Goal: Information Seeking & Learning: Learn about a topic

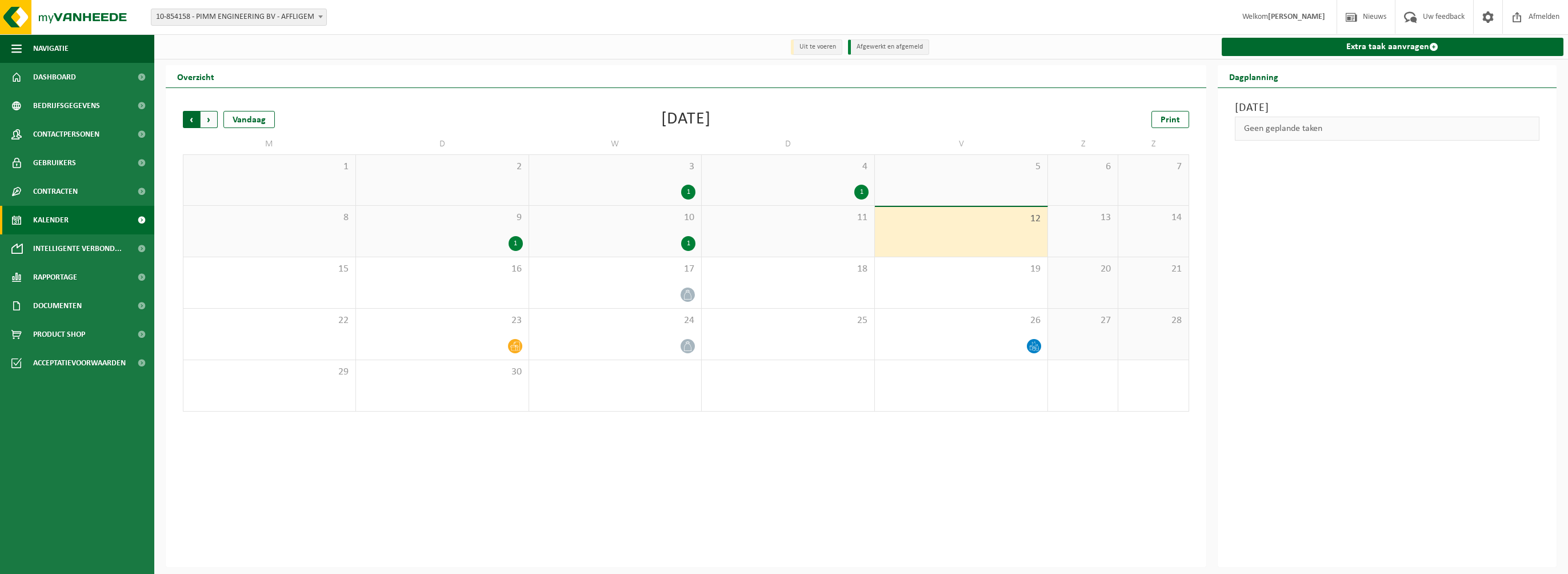
click at [212, 122] on span "Volgende" at bounding box center [209, 119] width 17 height 17
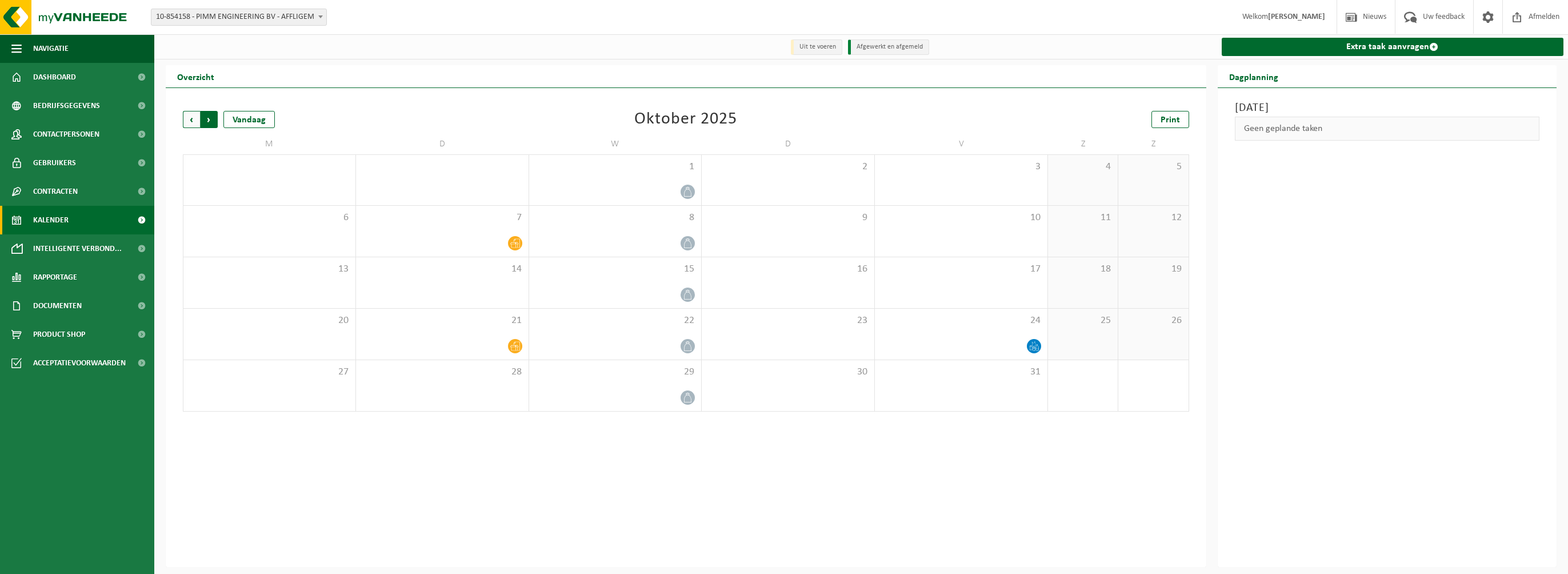
click at [183, 121] on span "Vorige" at bounding box center [191, 119] width 17 height 17
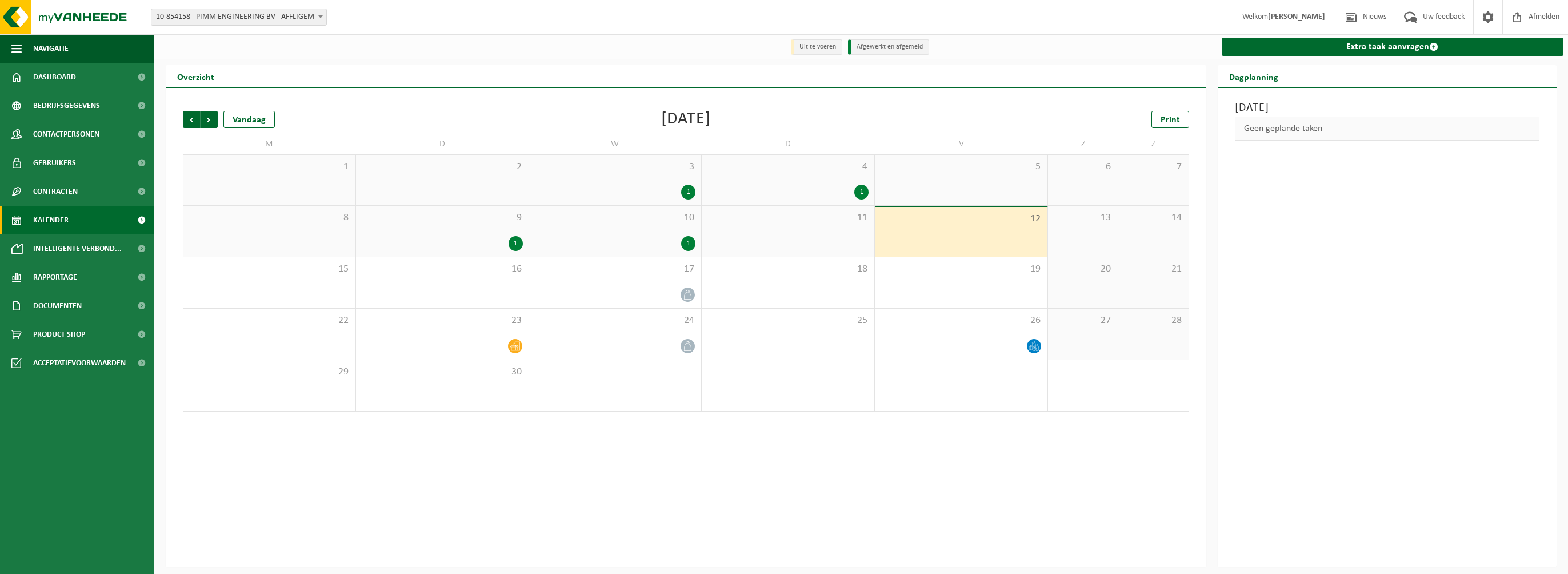
click at [590, 18] on div "Vestiging: 10-854158 - PIMM ENGINEERING BV - AFFLIGEM 10-854158 - PIMM ENGINEER…" at bounding box center [784, 17] width 1568 height 35
click at [320, 15] on b at bounding box center [321, 16] width 5 height 3
click at [52, 76] on span "Dashboard" at bounding box center [54, 77] width 43 height 29
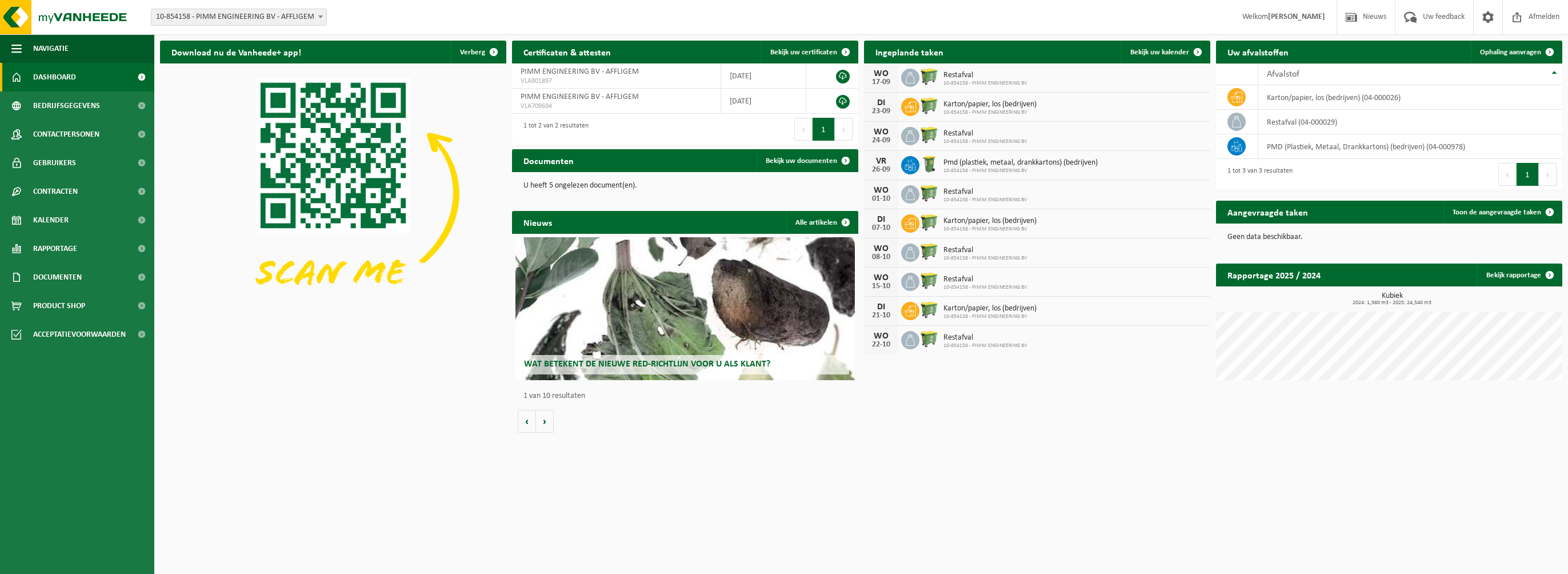
click at [845, 133] on button "Volgende" at bounding box center [844, 129] width 18 height 23
click at [798, 163] on span "Bekijk uw documenten" at bounding box center [801, 161] width 71 height 7
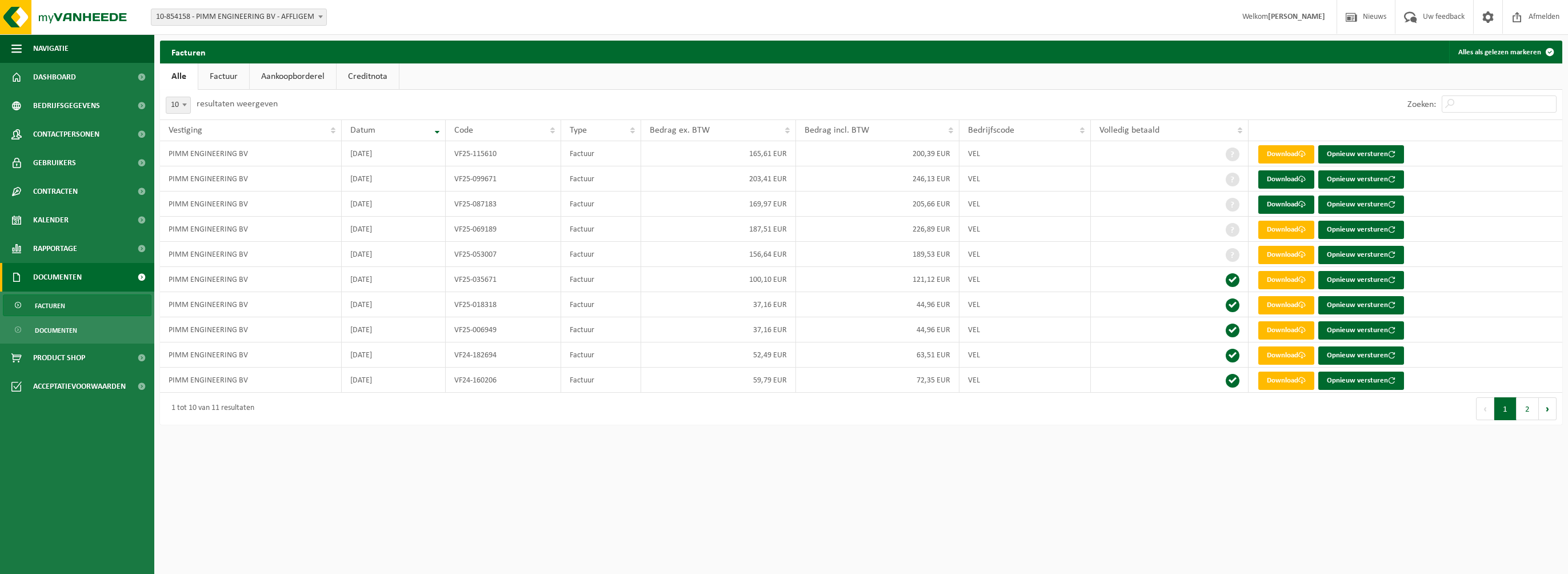
click at [225, 78] on link "Factuur" at bounding box center [224, 76] width 51 height 26
click at [293, 77] on link "Aankoopborderel" at bounding box center [294, 76] width 86 height 26
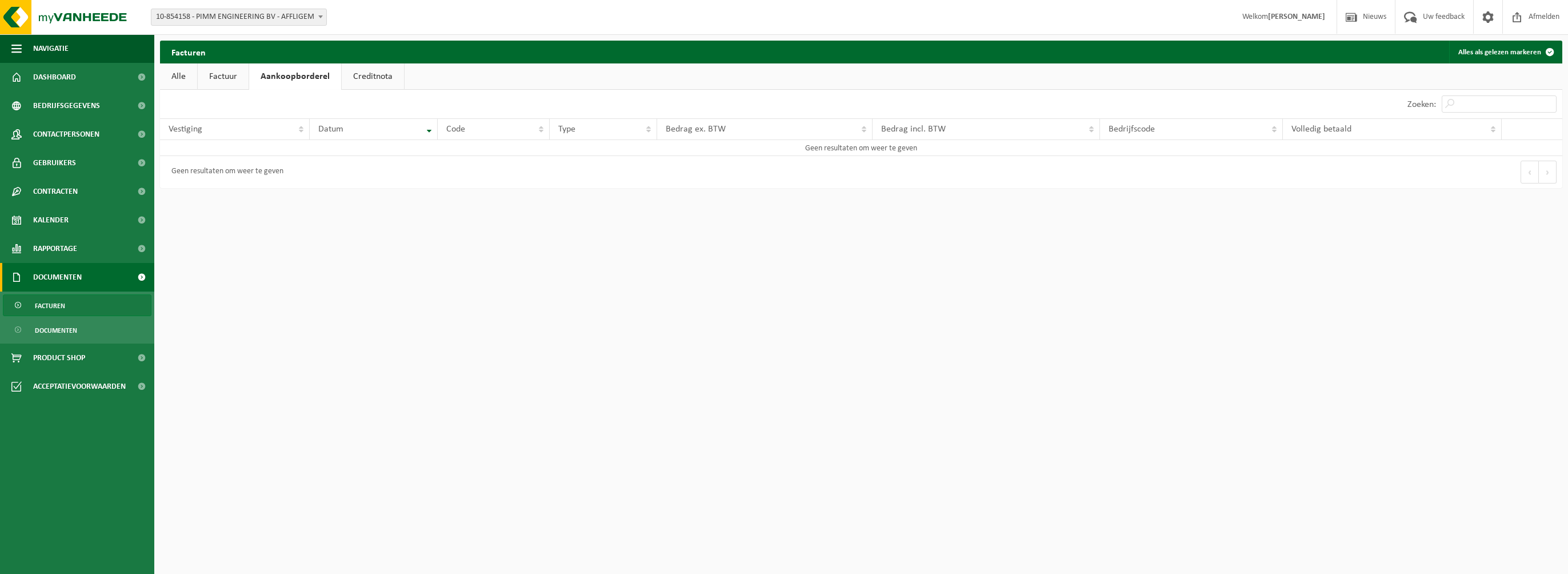
click at [375, 73] on link "Creditnota" at bounding box center [373, 76] width 62 height 26
click at [183, 76] on link "Alle" at bounding box center [178, 76] width 37 height 26
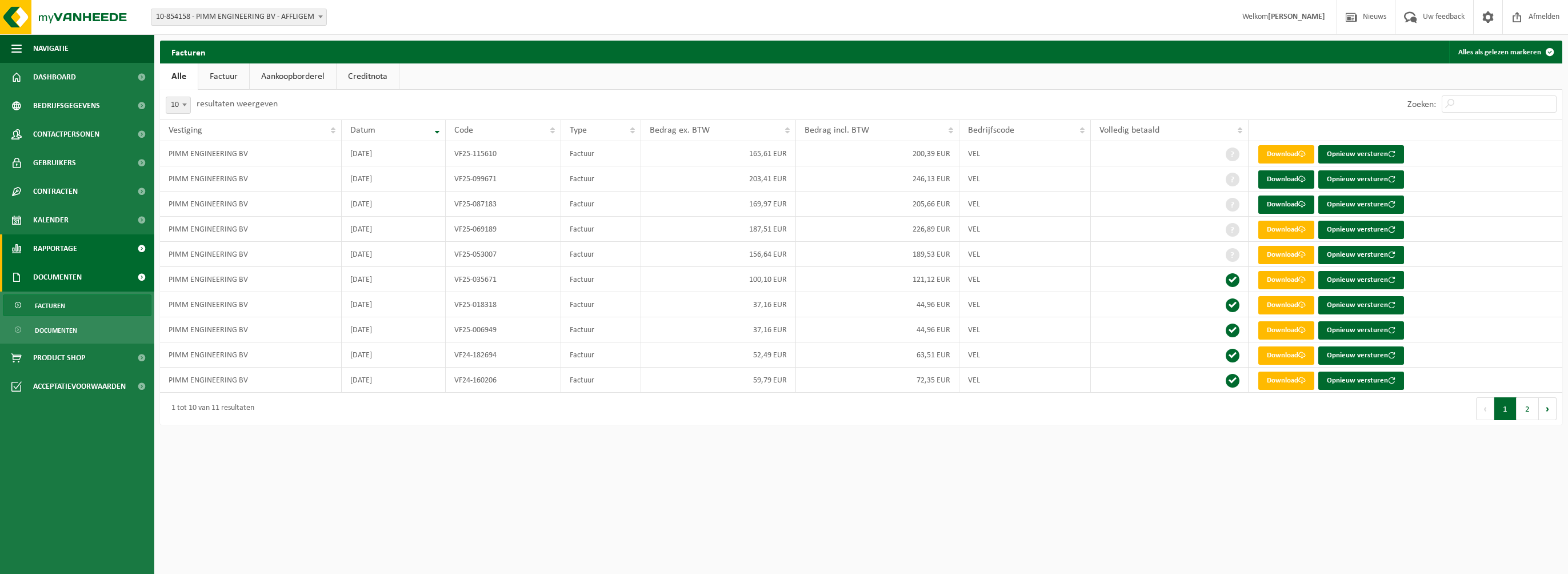
click at [79, 251] on link "Rapportage" at bounding box center [77, 248] width 154 height 29
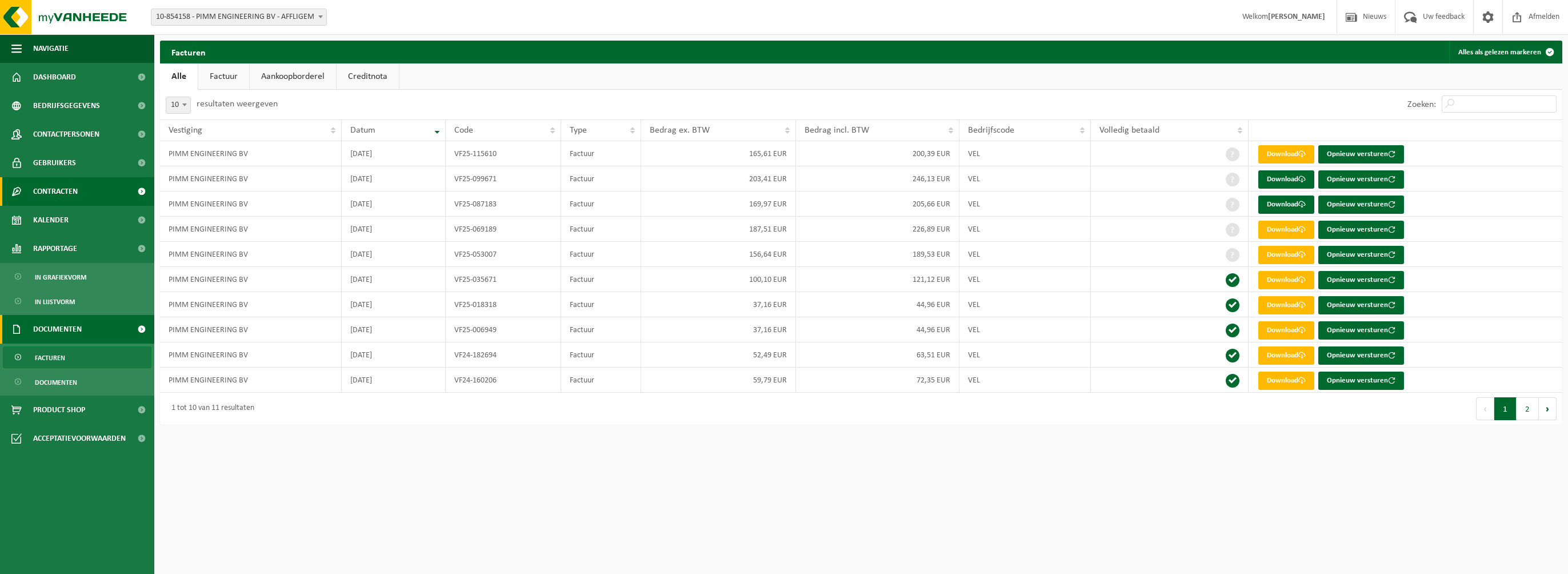
click at [64, 195] on span "Contracten" at bounding box center [55, 191] width 44 height 29
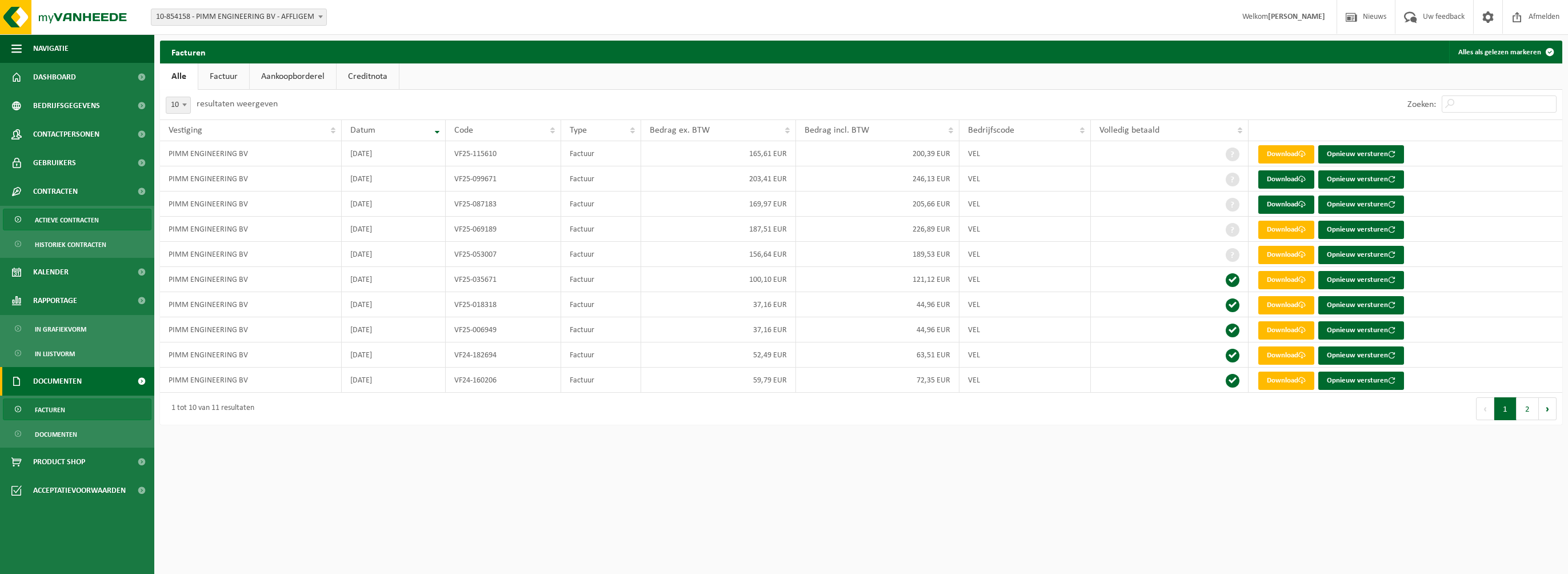
click at [61, 225] on span "Actieve contracten" at bounding box center [66, 220] width 64 height 22
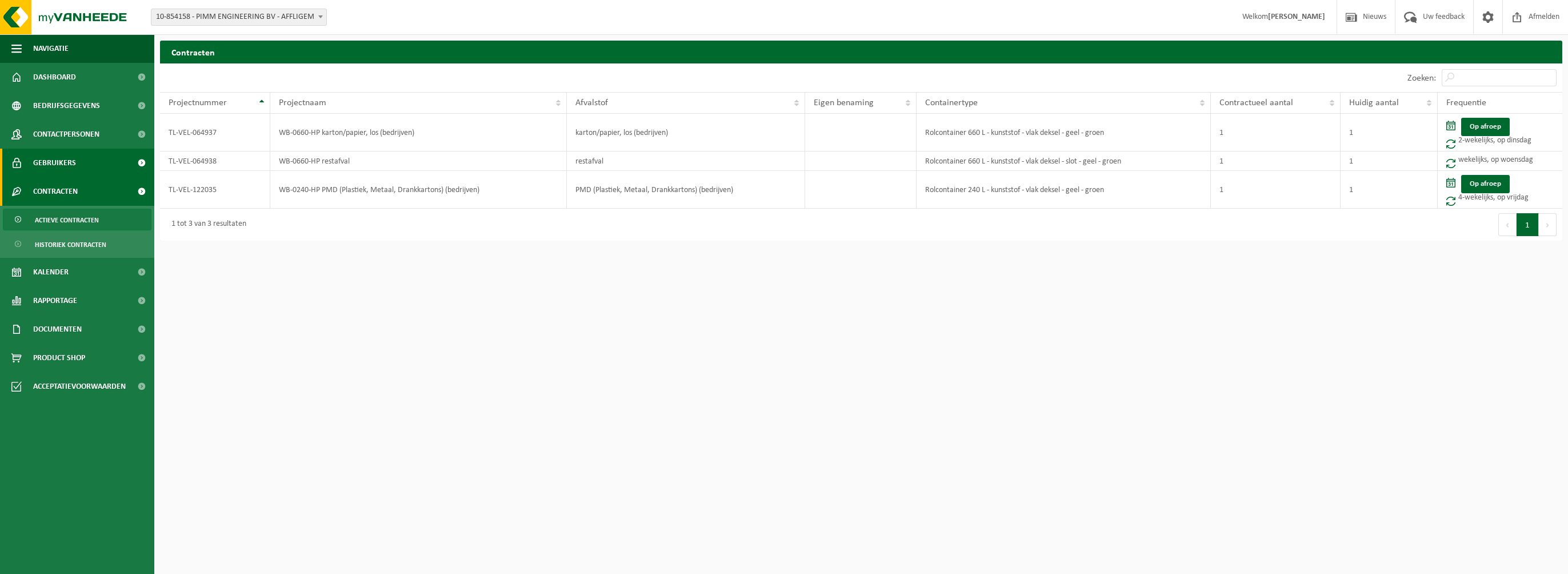
click at [60, 163] on span "Gebruikers" at bounding box center [54, 163] width 43 height 29
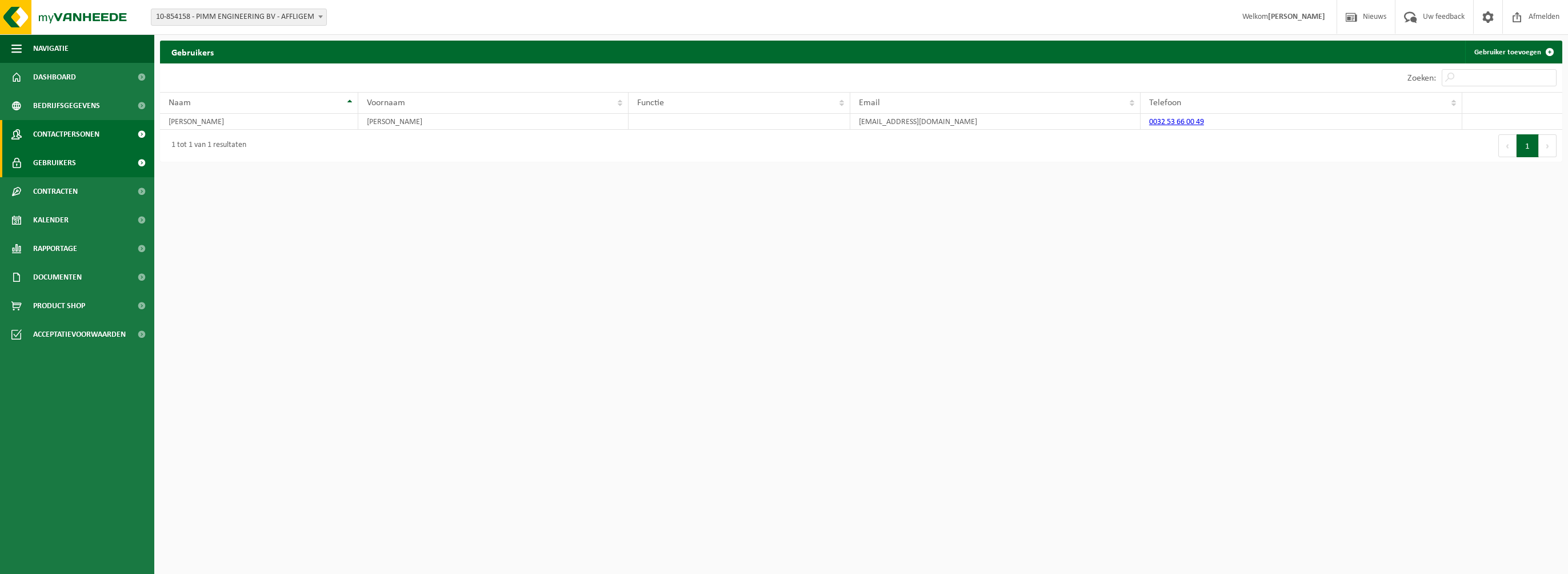
click at [55, 137] on span "Contactpersonen" at bounding box center [66, 134] width 66 height 29
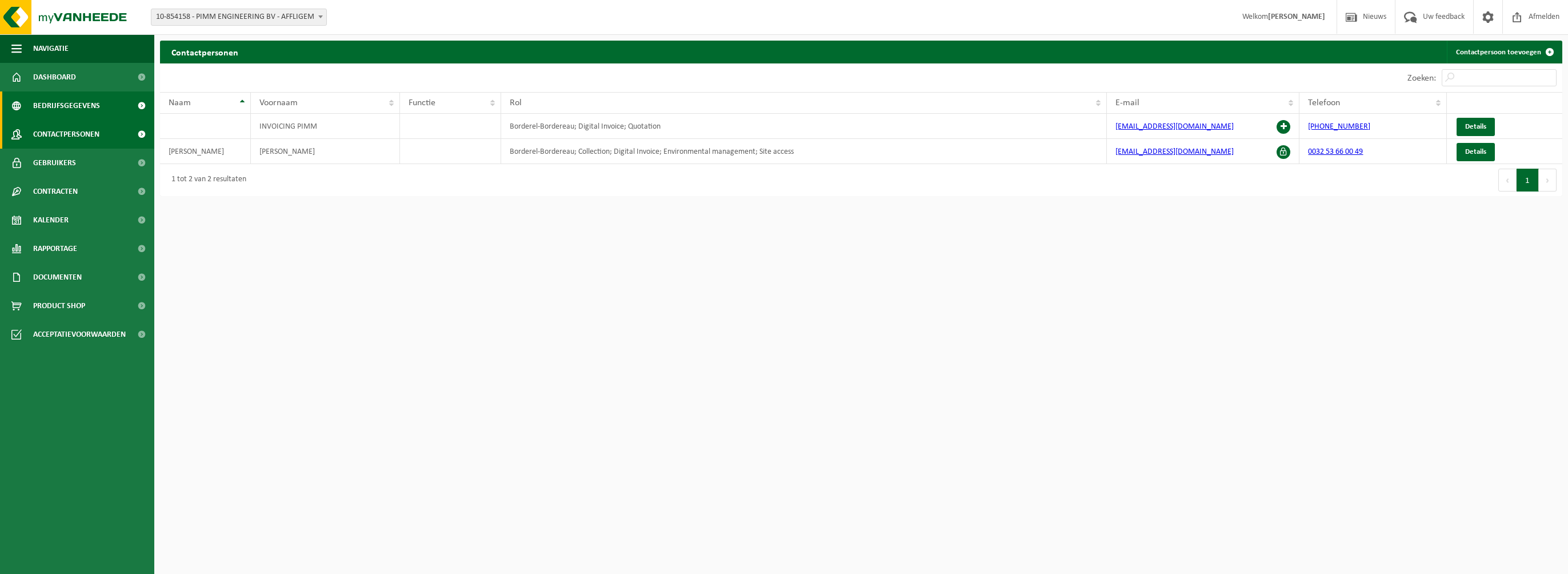
click at [56, 107] on span "Bedrijfsgegevens" at bounding box center [66, 105] width 67 height 29
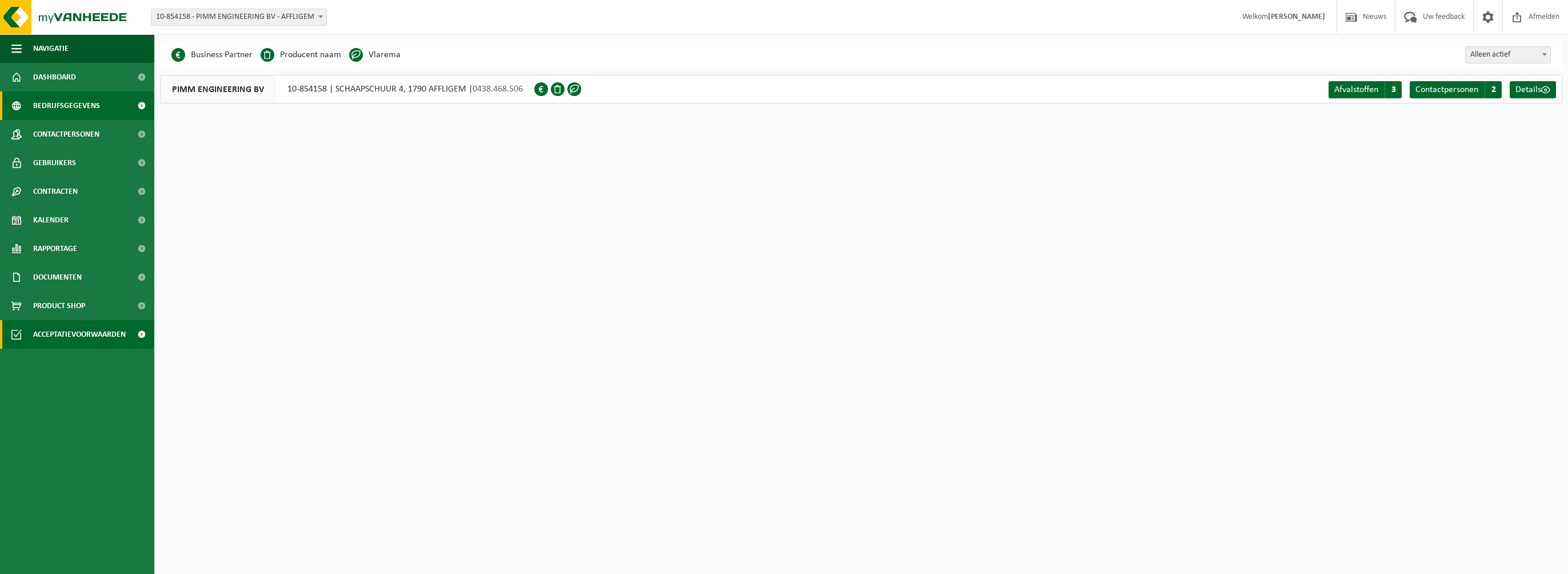
click at [63, 336] on span "Acceptatievoorwaarden" at bounding box center [79, 334] width 93 height 29
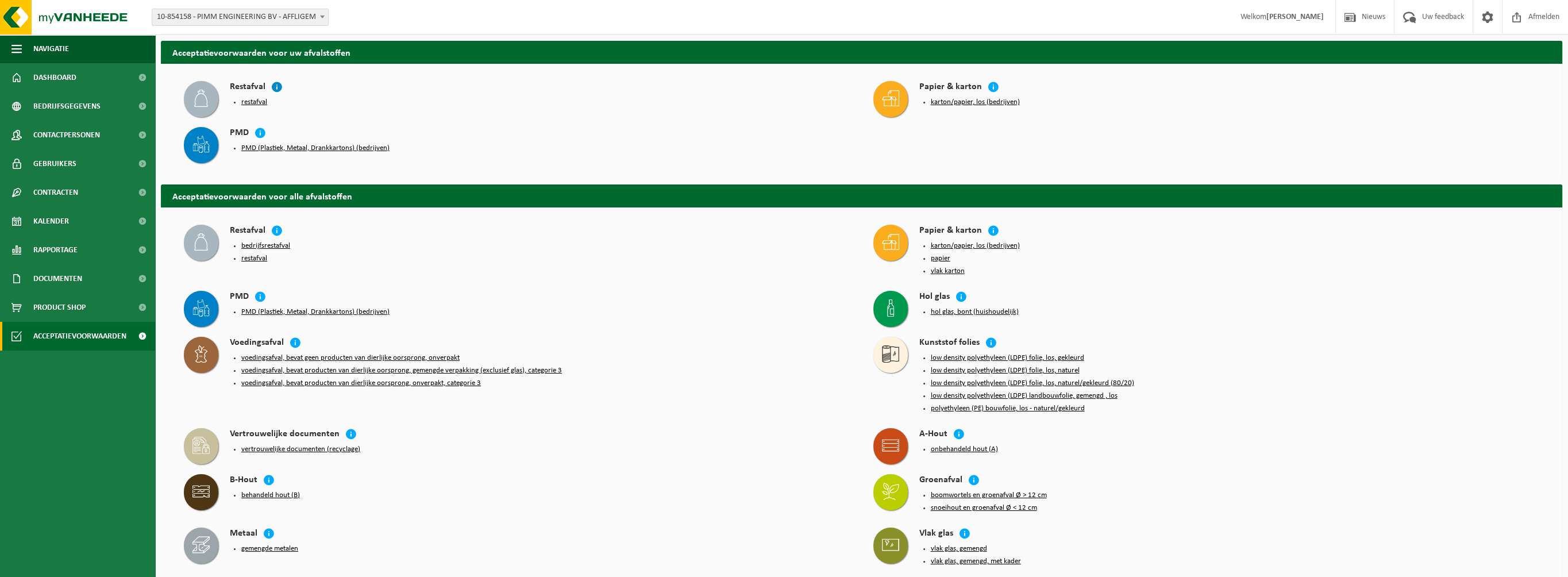
click at [277, 85] on icon at bounding box center [277, 86] width 12 height 12
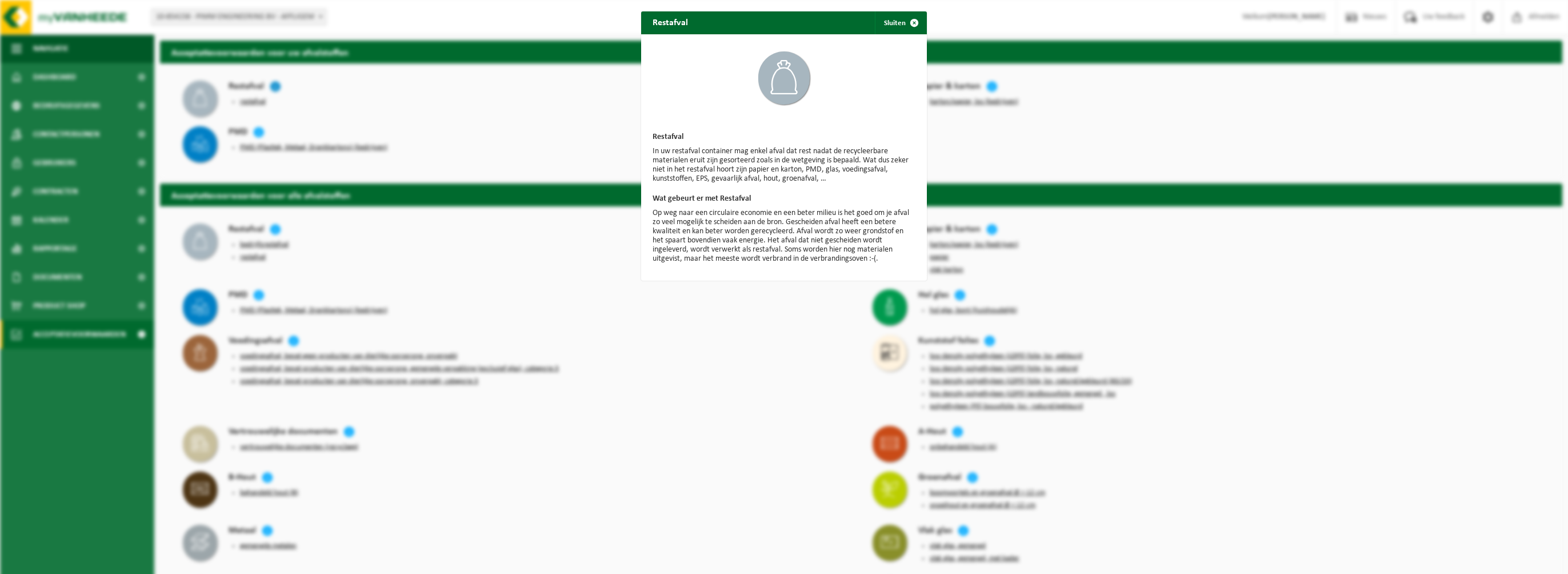
click at [275, 85] on div "Restafval Sluiten Restafval In uw restafval container mag enkel afval dat rest …" at bounding box center [784, 287] width 1568 height 574
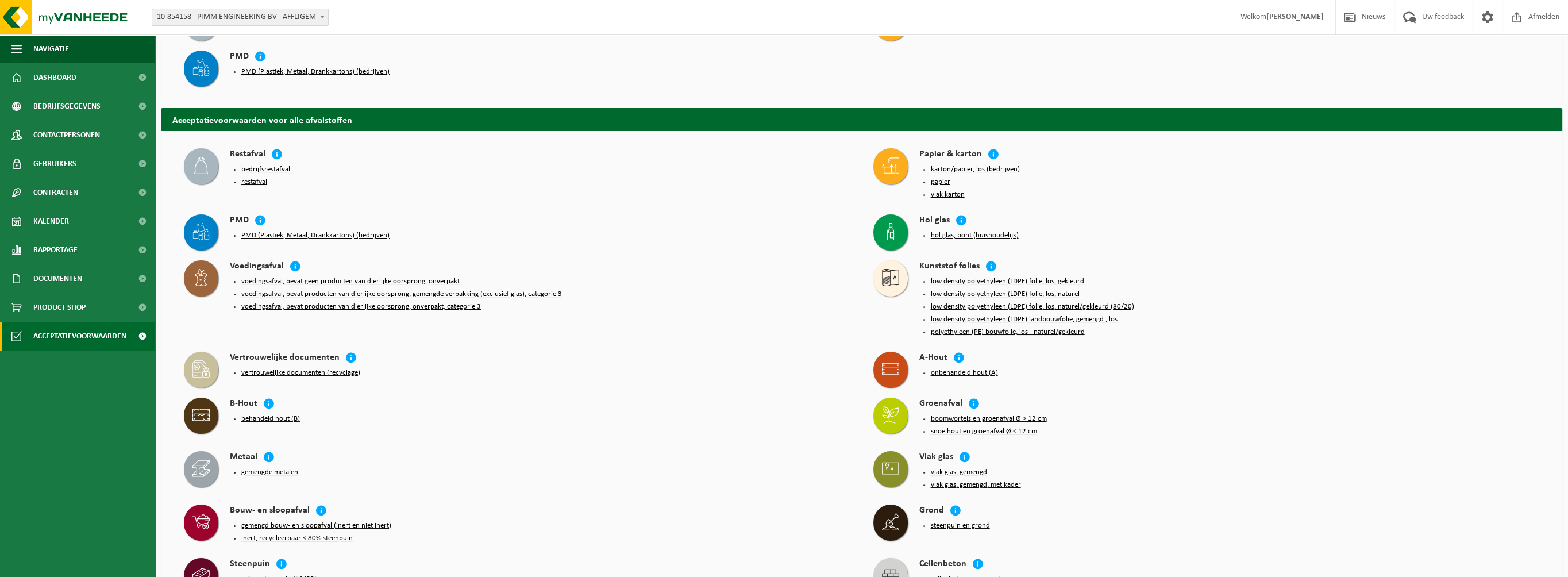
scroll to position [115, 0]
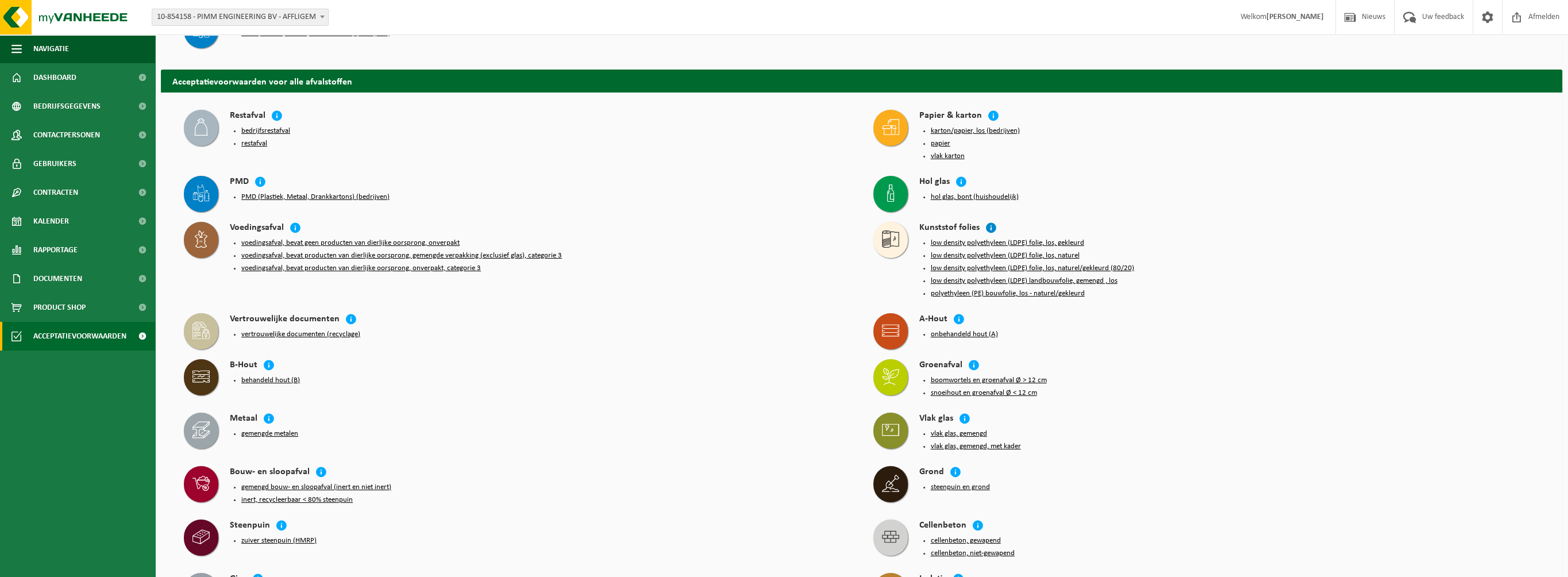
click at [993, 225] on icon at bounding box center [991, 227] width 12 height 12
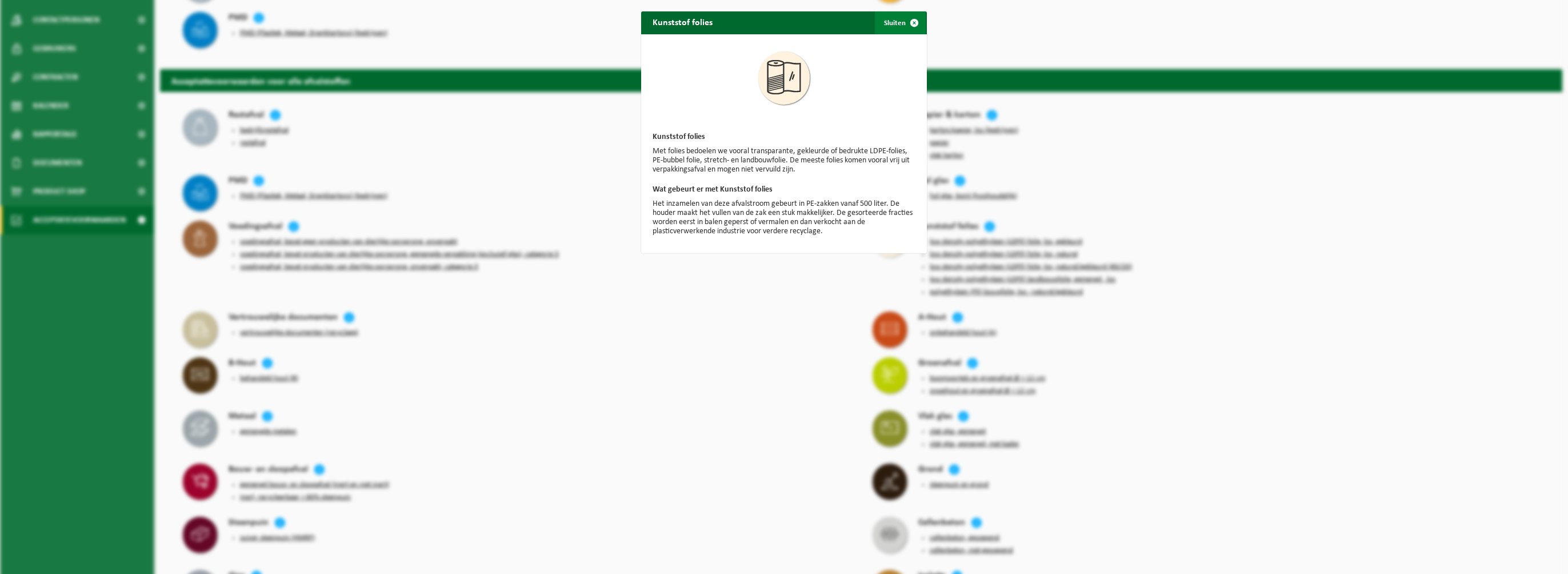
click at [906, 23] on span "button" at bounding box center [914, 23] width 23 height 23
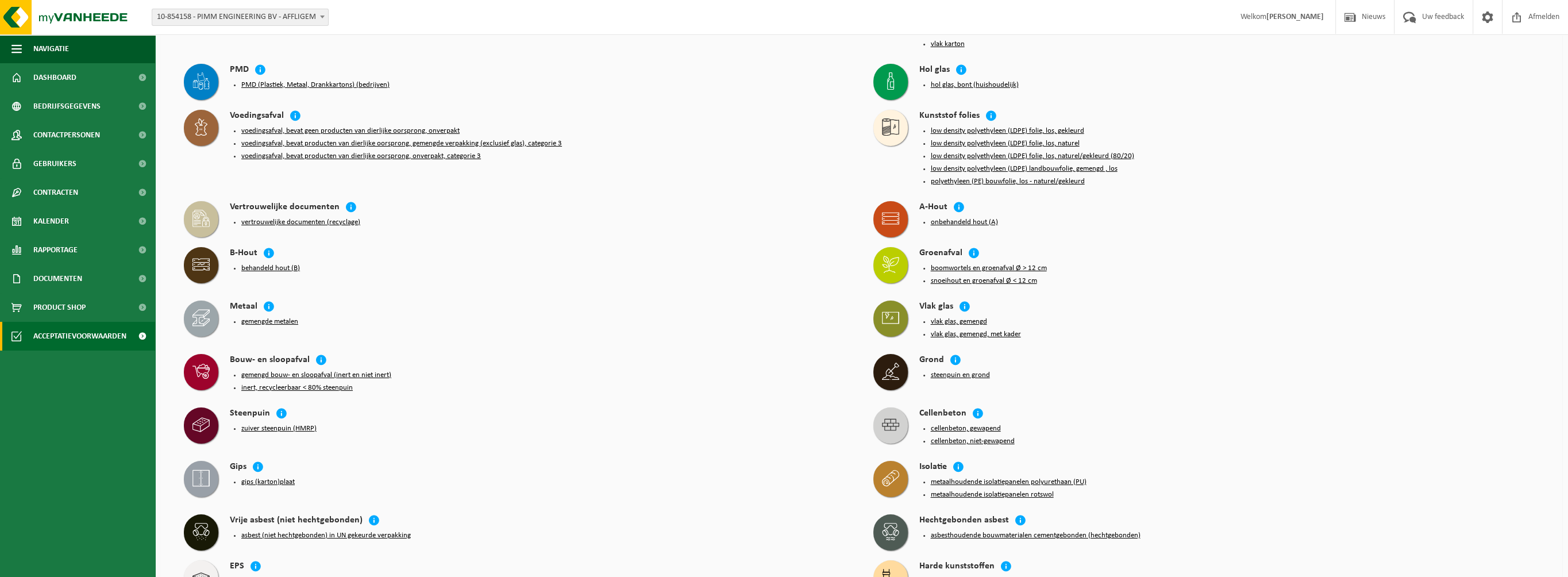
scroll to position [230, 0]
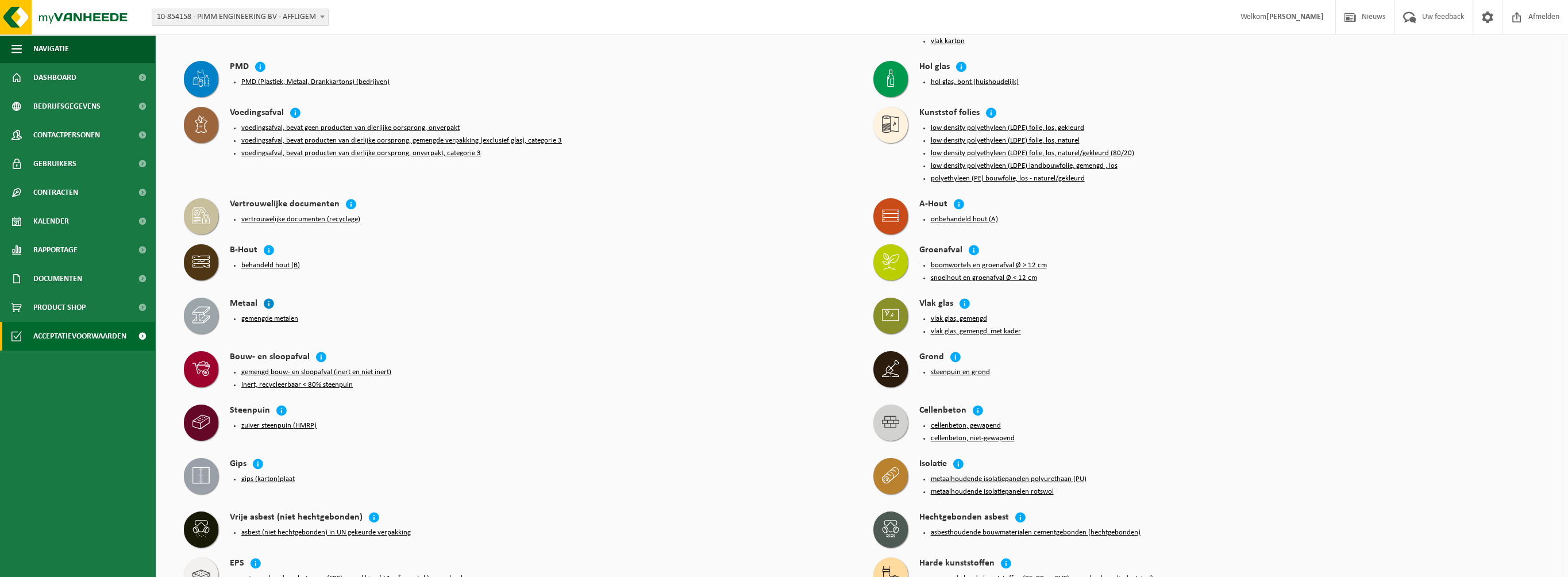
click at [268, 297] on icon at bounding box center [269, 303] width 12 height 12
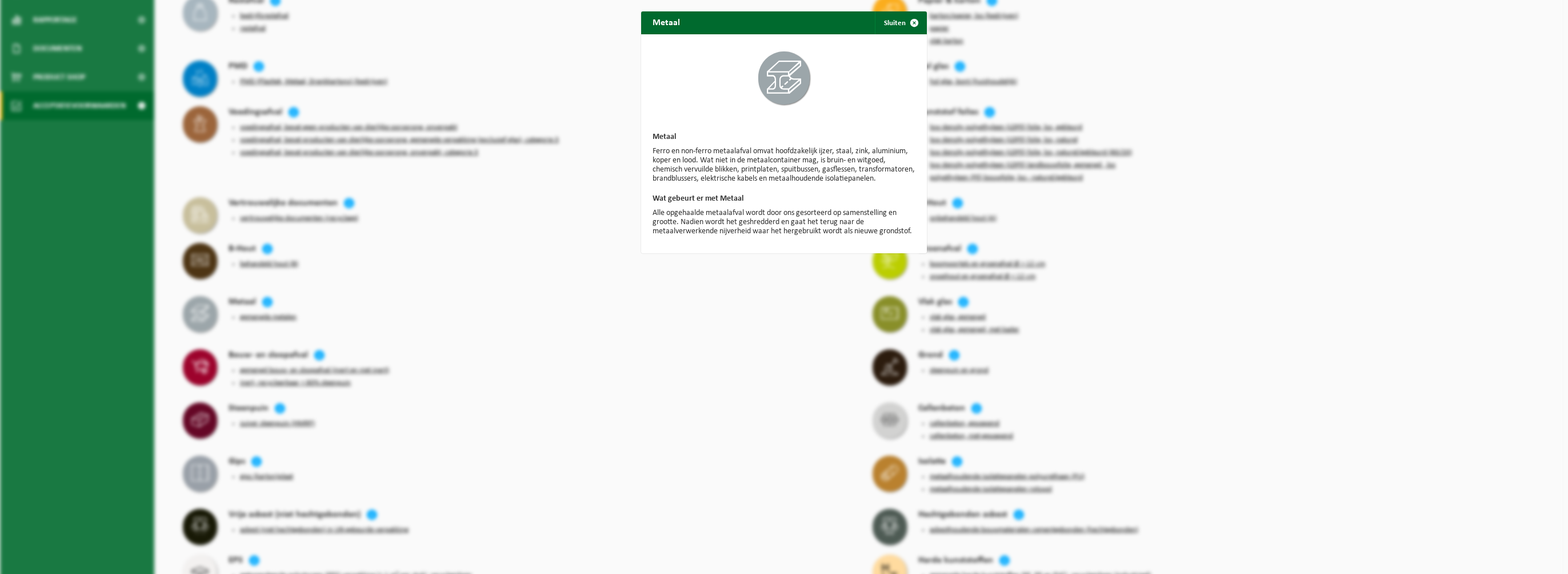
click at [677, 297] on div "Metaal Sluiten Metaal Ferro en non-ferro metaalafval omvat hoofdzakelijk ijzer,…" at bounding box center [784, 287] width 1568 height 574
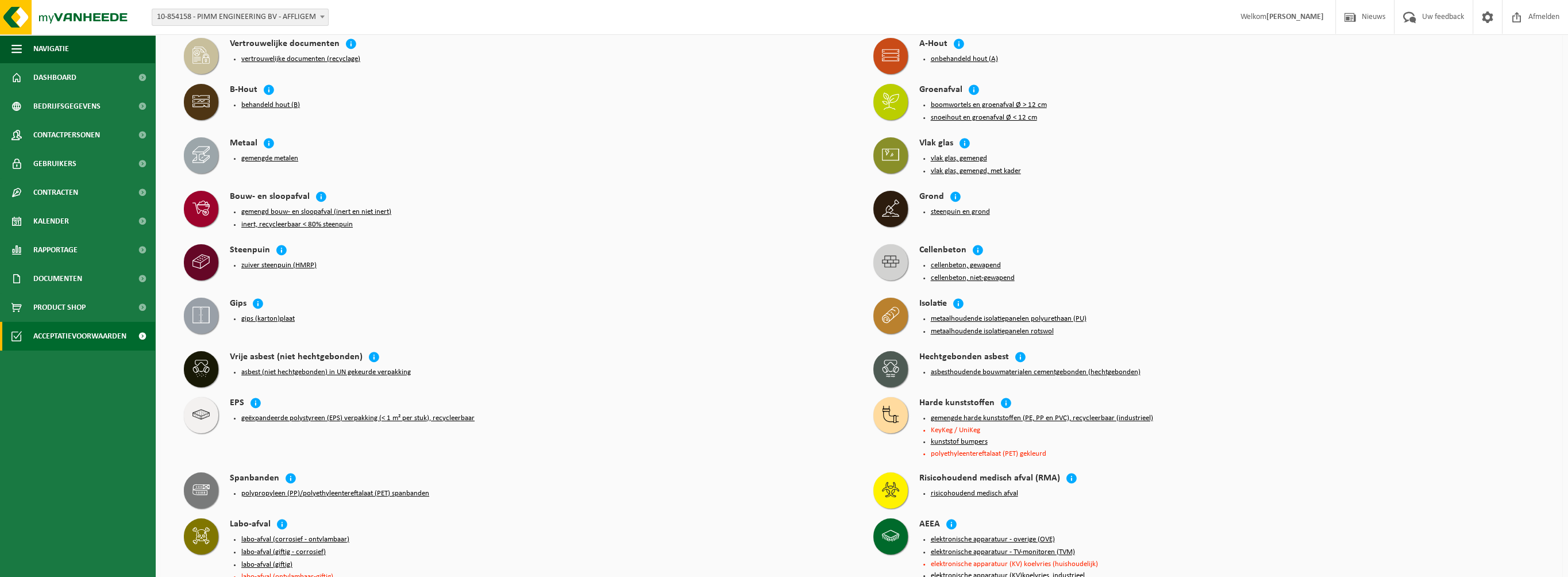
scroll to position [402, 0]
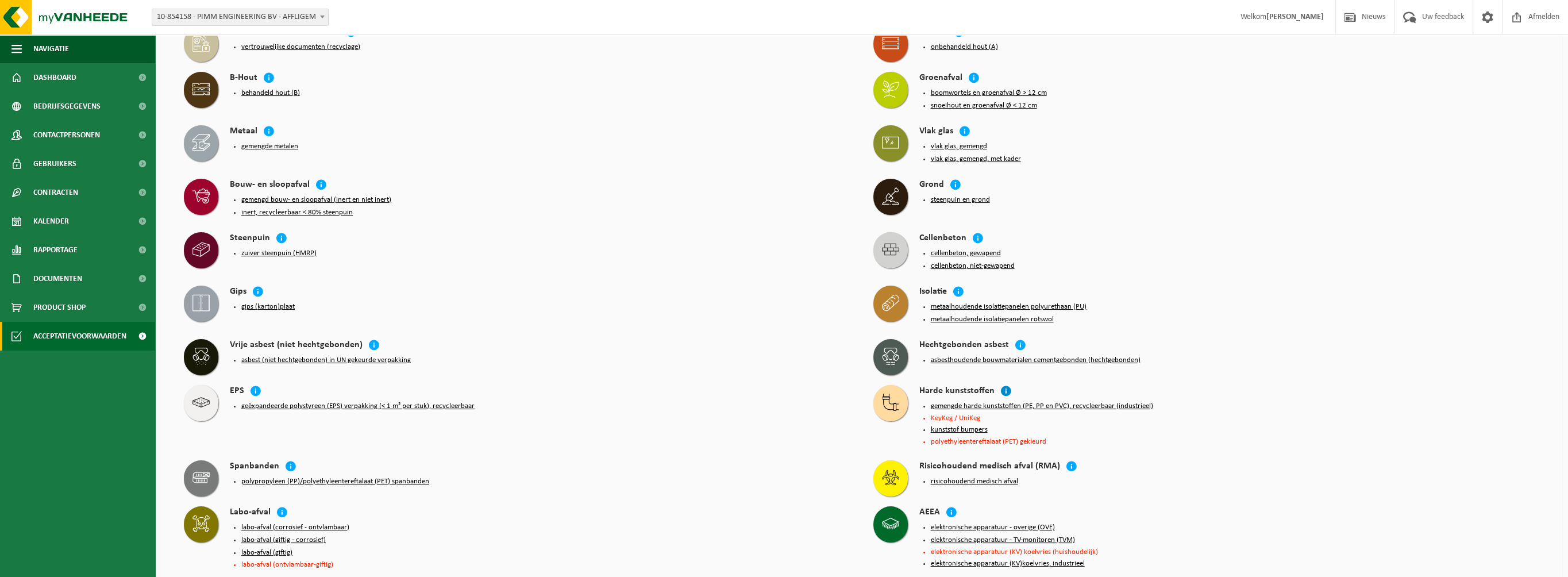
click at [1000, 385] on icon at bounding box center [1006, 390] width 12 height 12
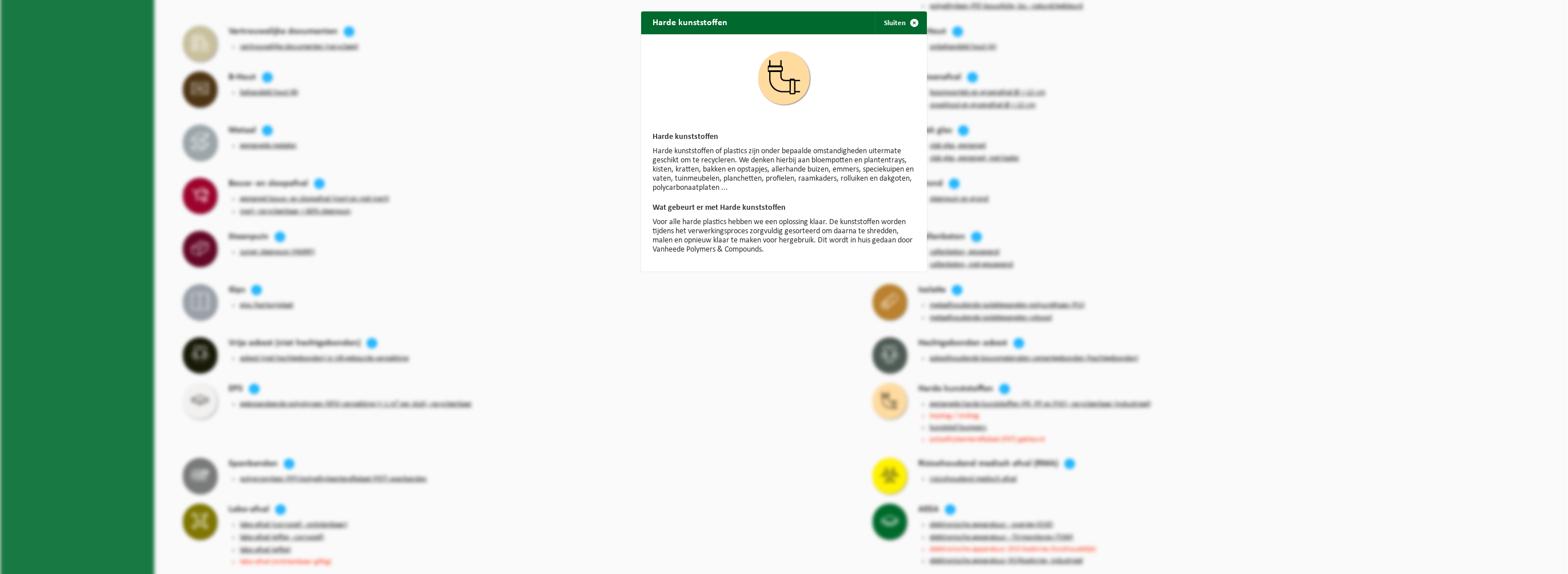
click at [748, 283] on div "Harde kunststoffen Sluiten Harde kunststoffen Harde kunststoffen of plastics zi…" at bounding box center [784, 287] width 1568 height 574
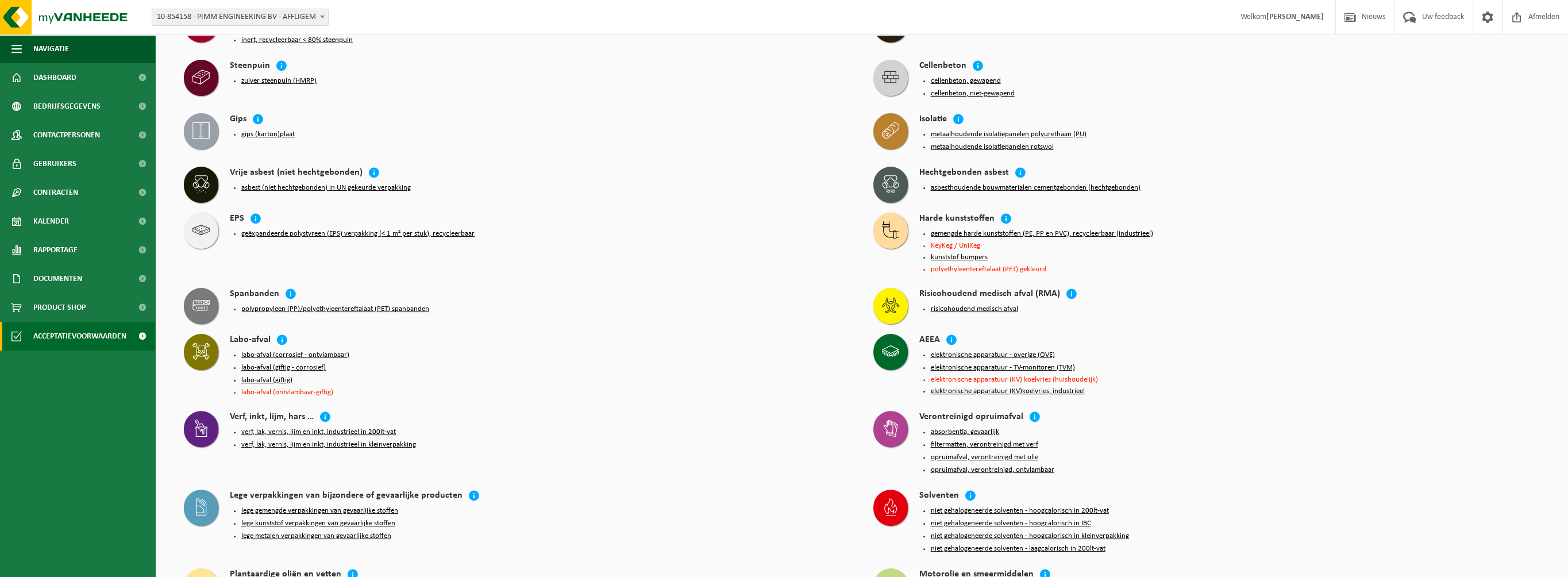
scroll to position [632, 0]
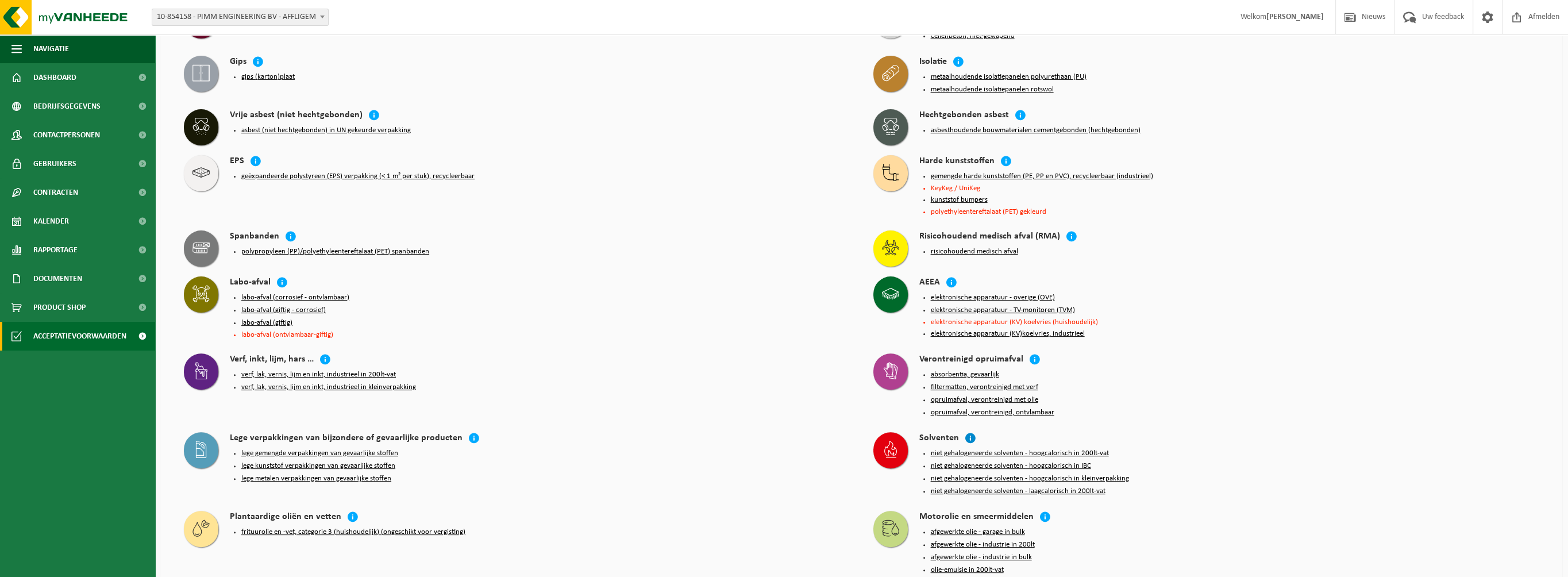
click at [967, 432] on icon at bounding box center [970, 437] width 12 height 12
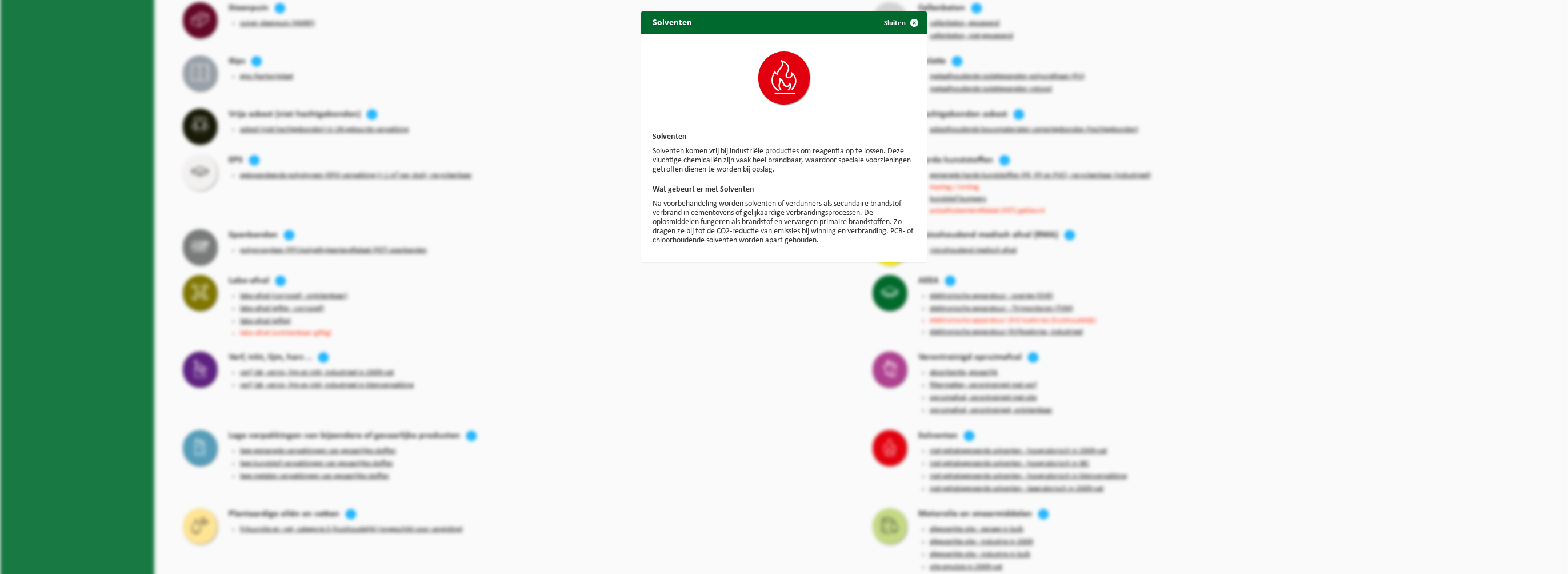
click at [782, 296] on div "Solventen Sluiten Solventen Solventen komen vrij bij industriële producties om …" at bounding box center [784, 287] width 1568 height 574
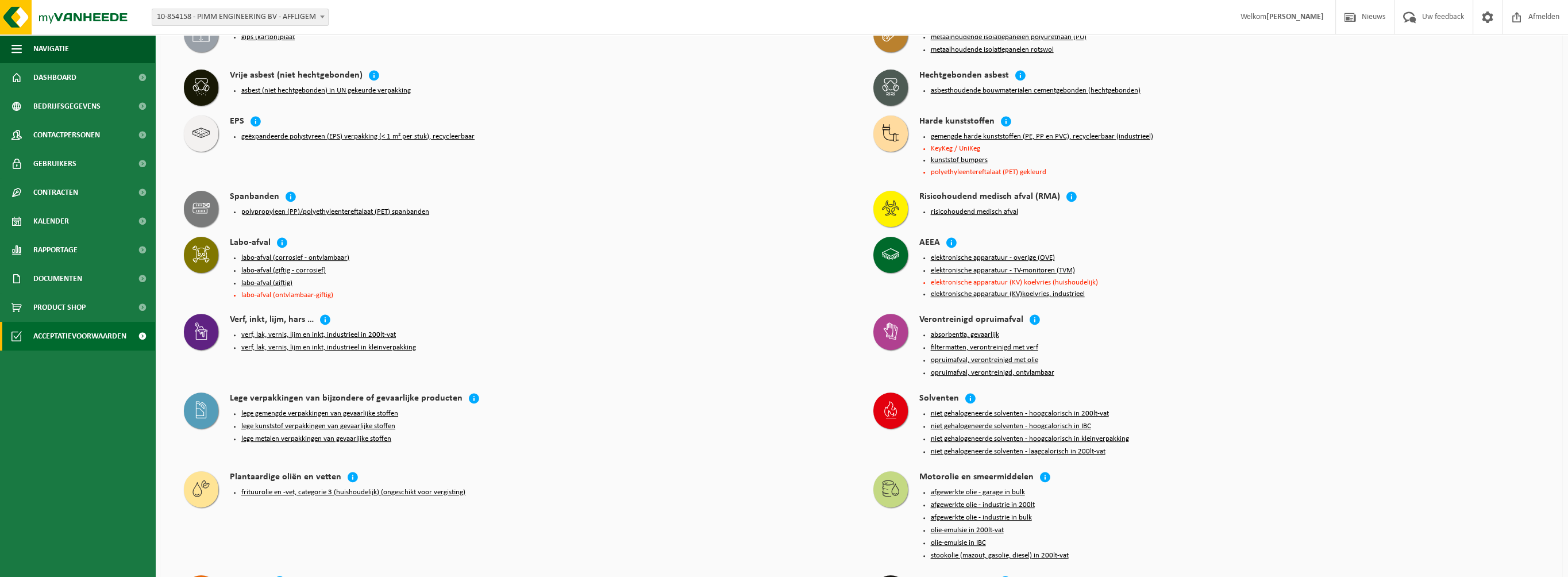
scroll to position [690, 0]
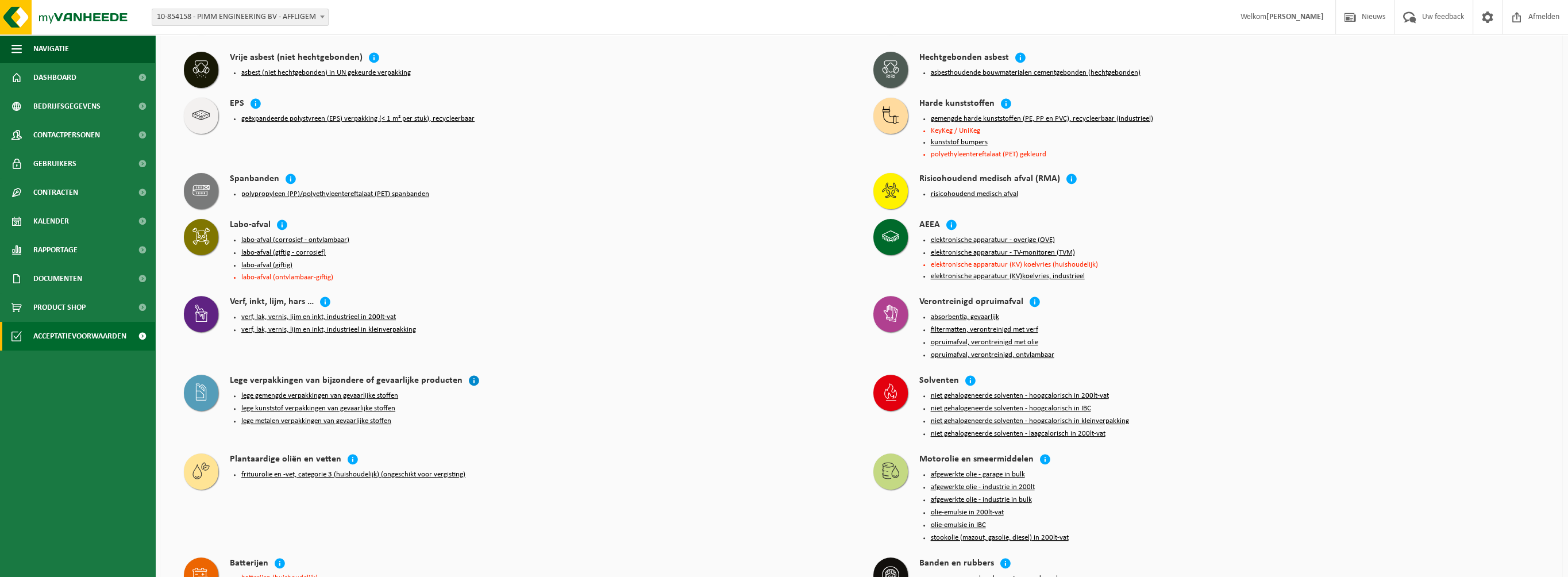
click at [468, 374] on icon at bounding box center [474, 380] width 12 height 12
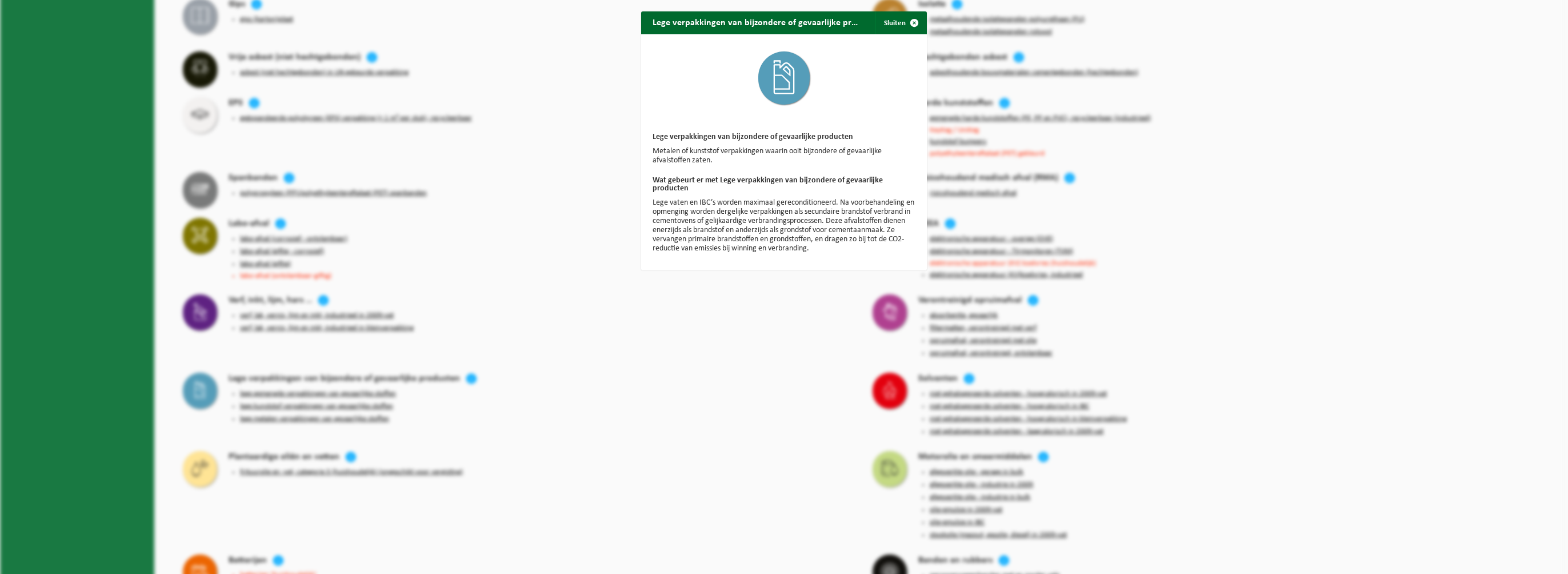
click at [481, 386] on div "Lege verpakkingen van bijzondere of gevaarlijke producten Sluiten Lege verpakki…" at bounding box center [784, 287] width 1568 height 574
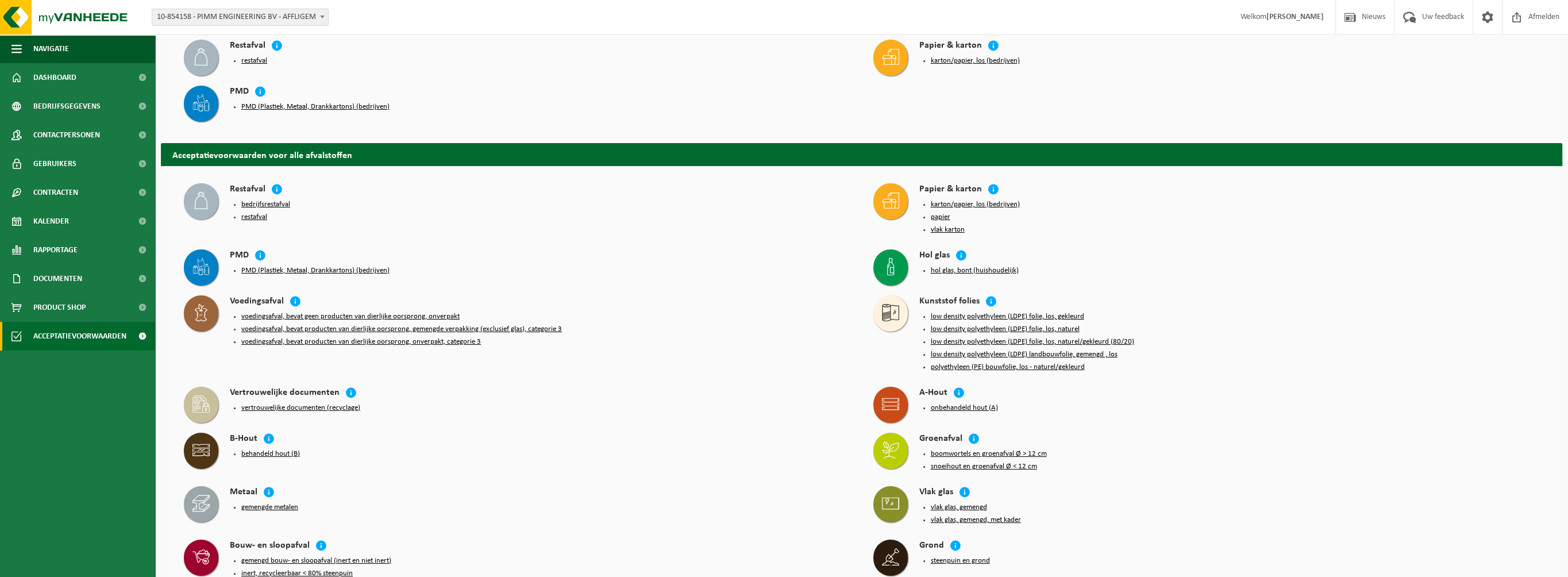
scroll to position [0, 0]
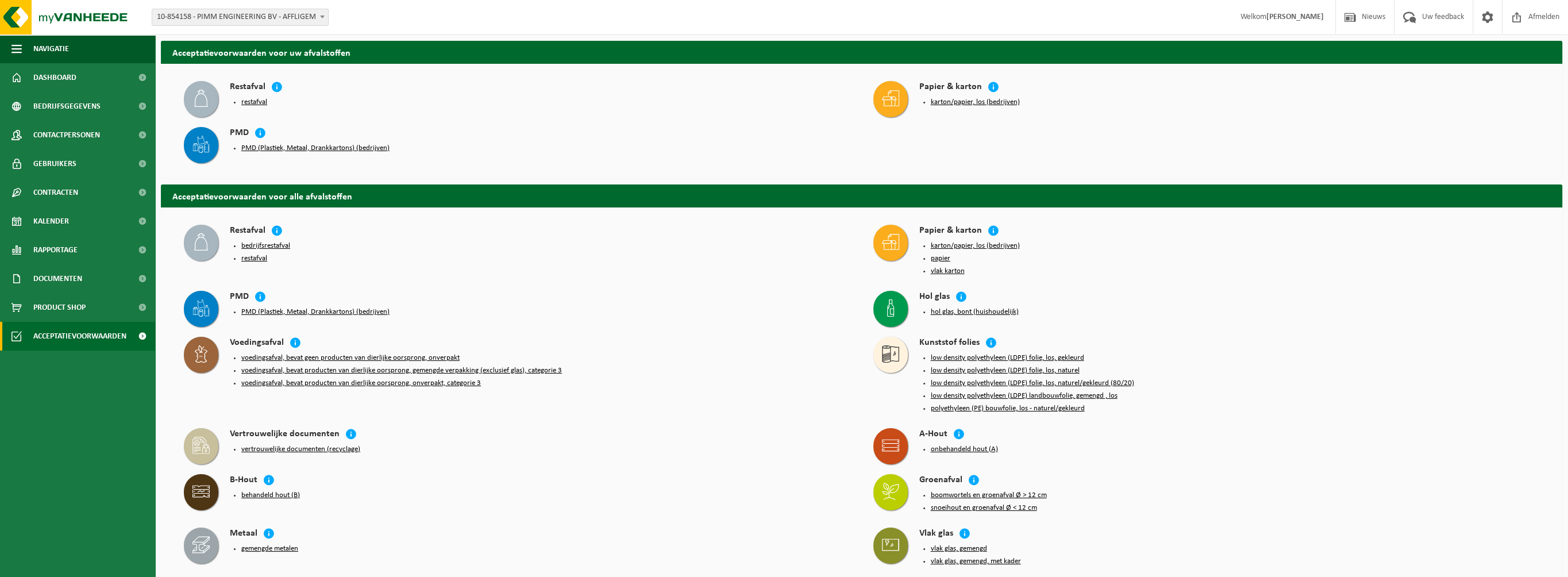
click at [143, 334] on span at bounding box center [142, 336] width 26 height 29
click at [180, 223] on div "Restafval bedrijfsrestafval restafval" at bounding box center [517, 245] width 678 height 53
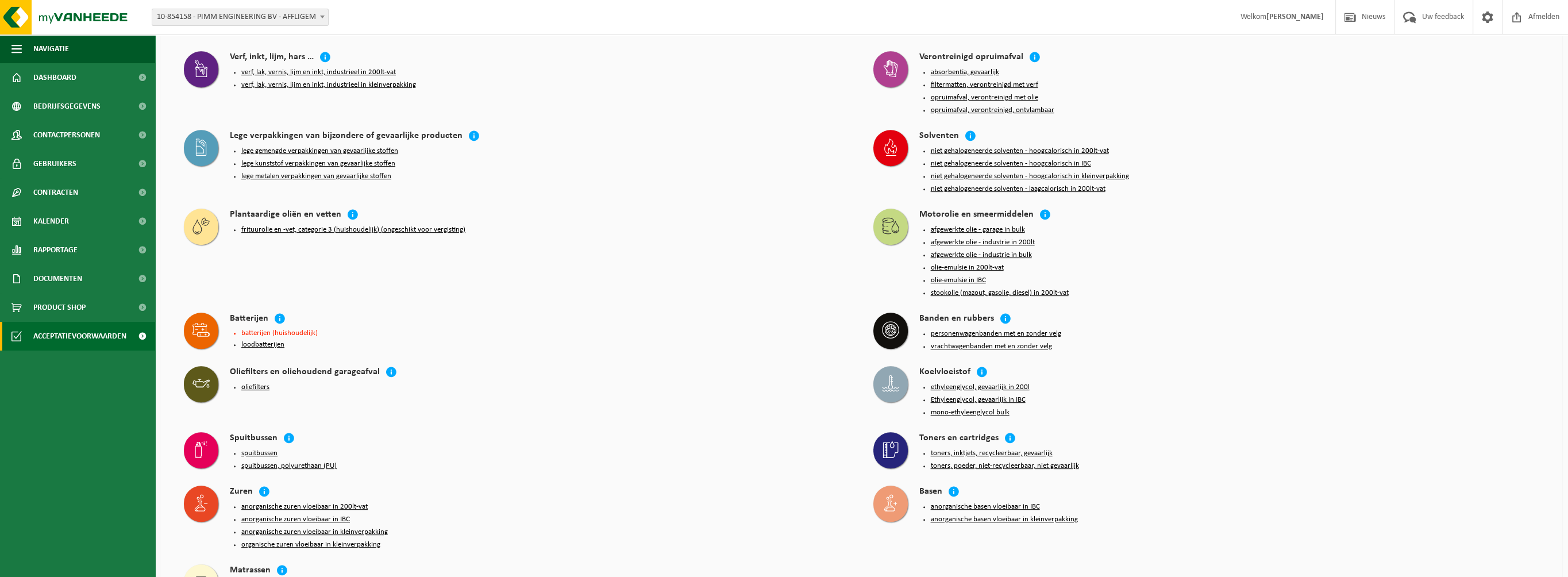
scroll to position [947, 0]
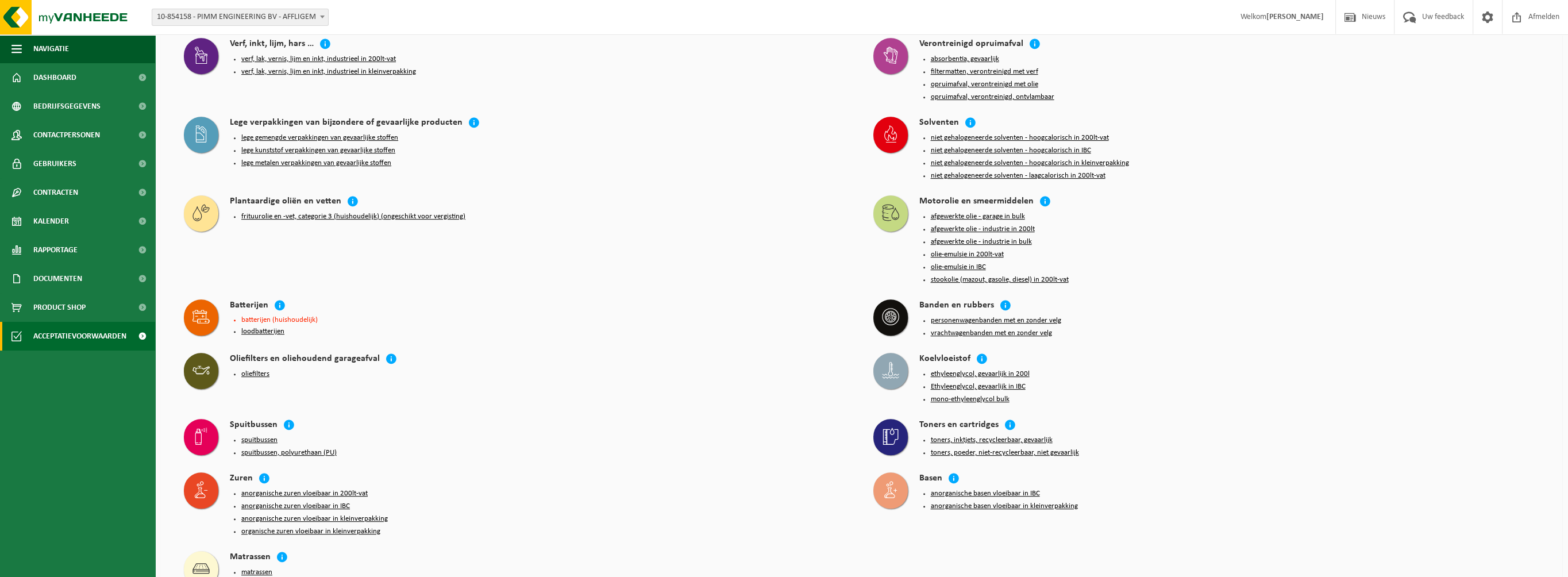
click at [570, 551] on div "Matrassen" at bounding box center [540, 557] width 621 height 13
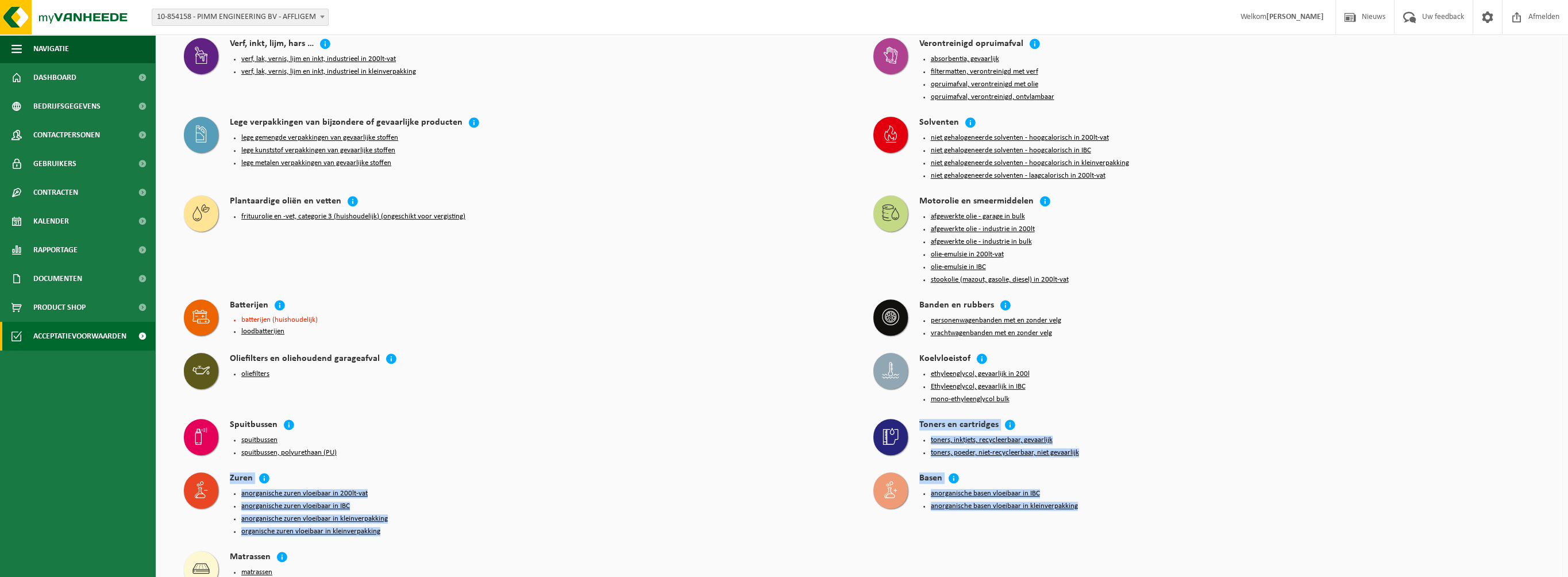
drag, startPoint x: 1174, startPoint y: 552, endPoint x: 643, endPoint y: 430, distance: 544.8
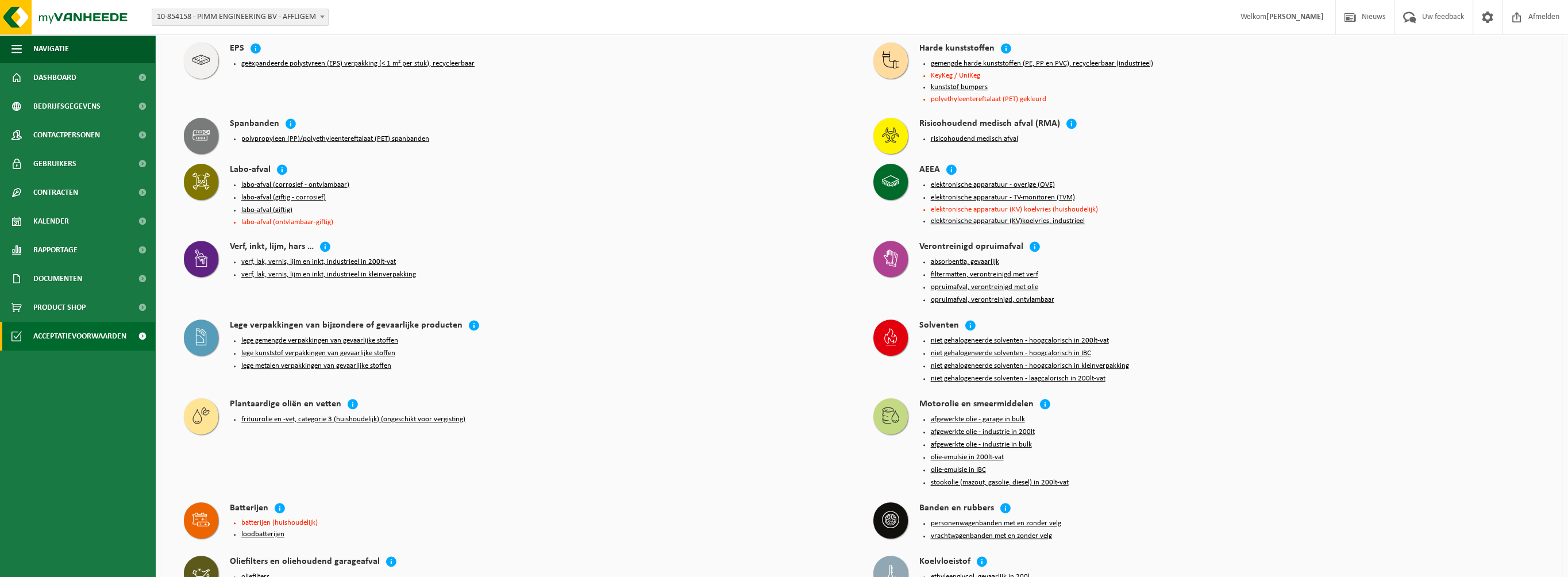
scroll to position [545, 0]
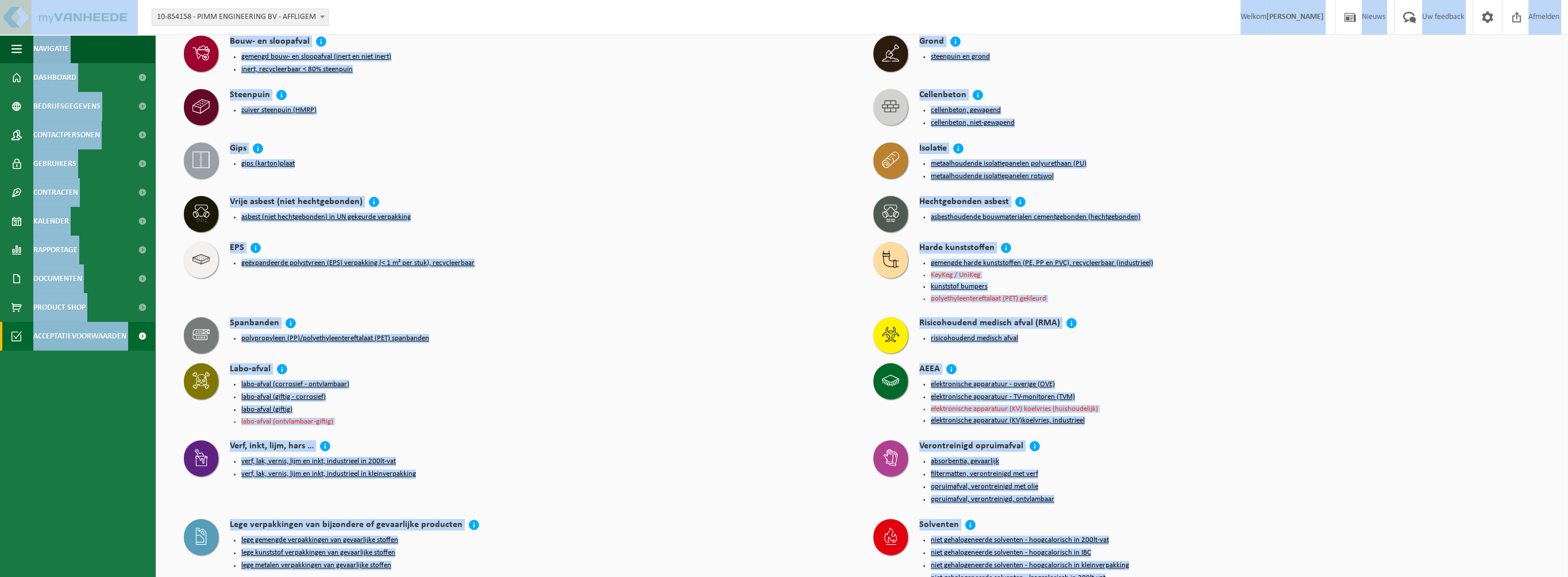
click at [583, 337] on div "Spanbanden polypropyleen (PP)/polyethyleentereftalaat (PET) spanbanden" at bounding box center [517, 334] width 678 height 46
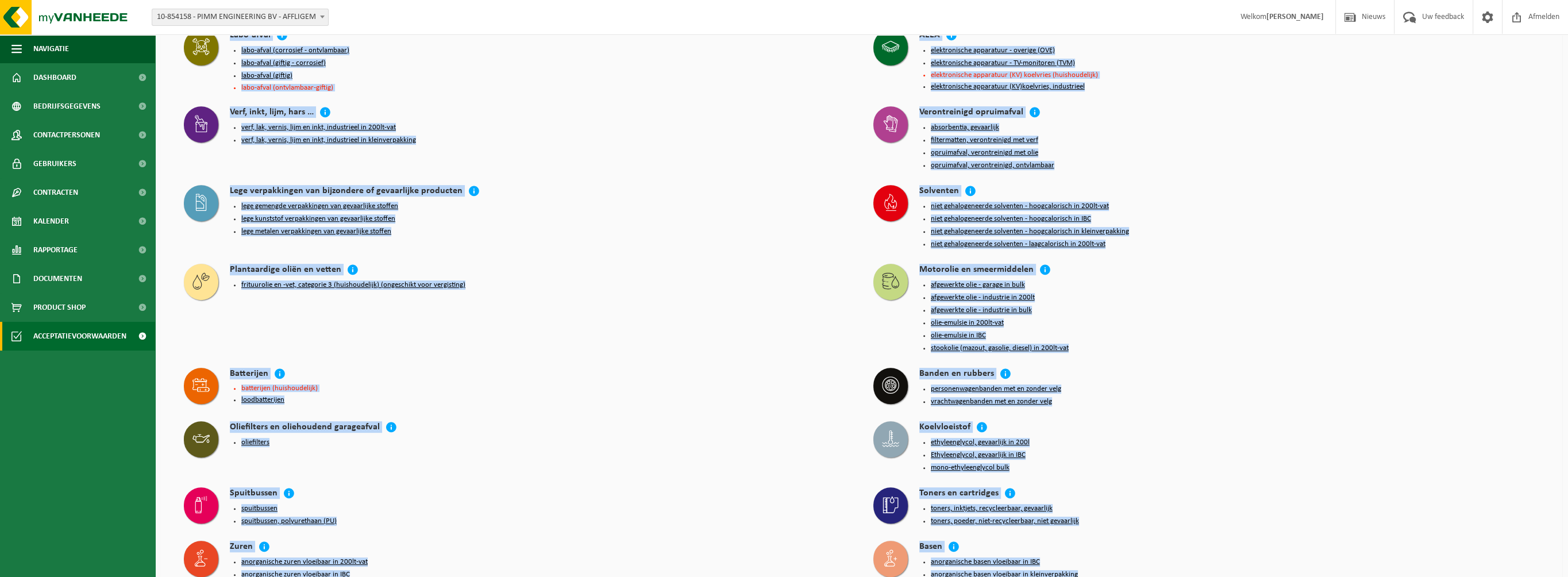
scroll to position [947, 0]
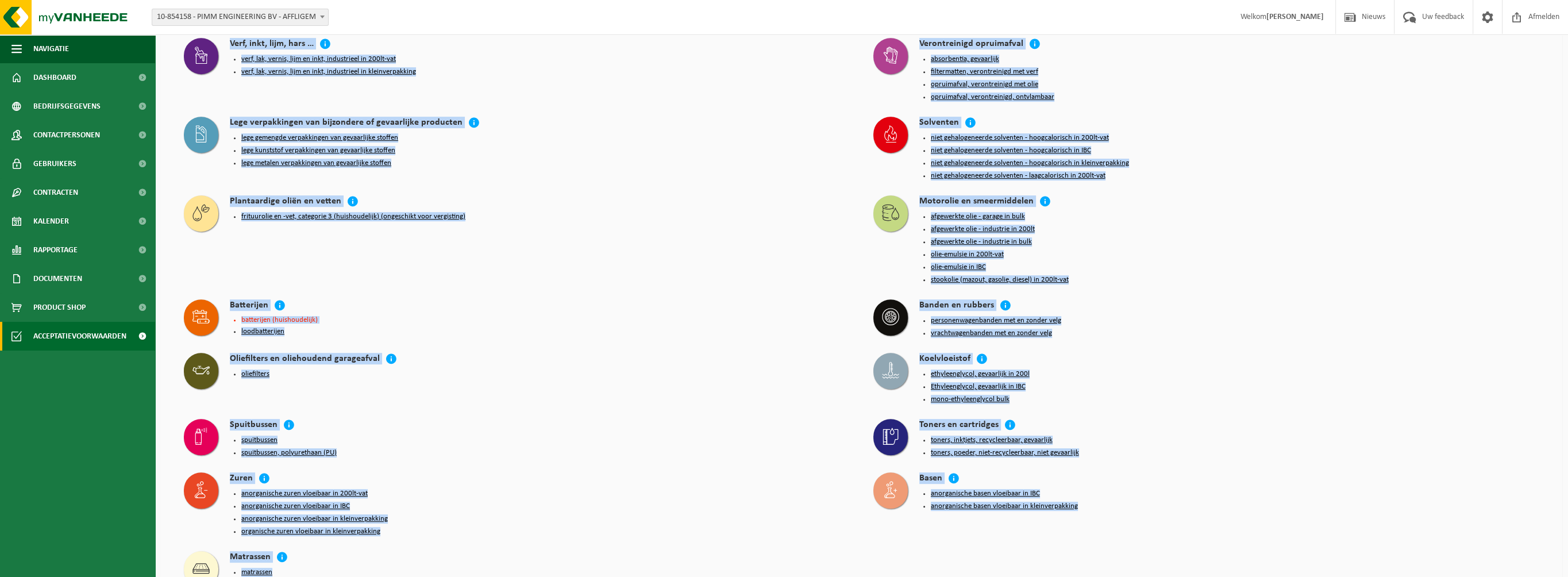
drag, startPoint x: 170, startPoint y: 222, endPoint x: 311, endPoint y: 560, distance: 366.2
copy div "Restafval bedrijfsrestafval restafval Papier & karton karton/papier, los (bedri…"
click at [616, 370] on li "oliefilters" at bounding box center [545, 374] width 609 height 9
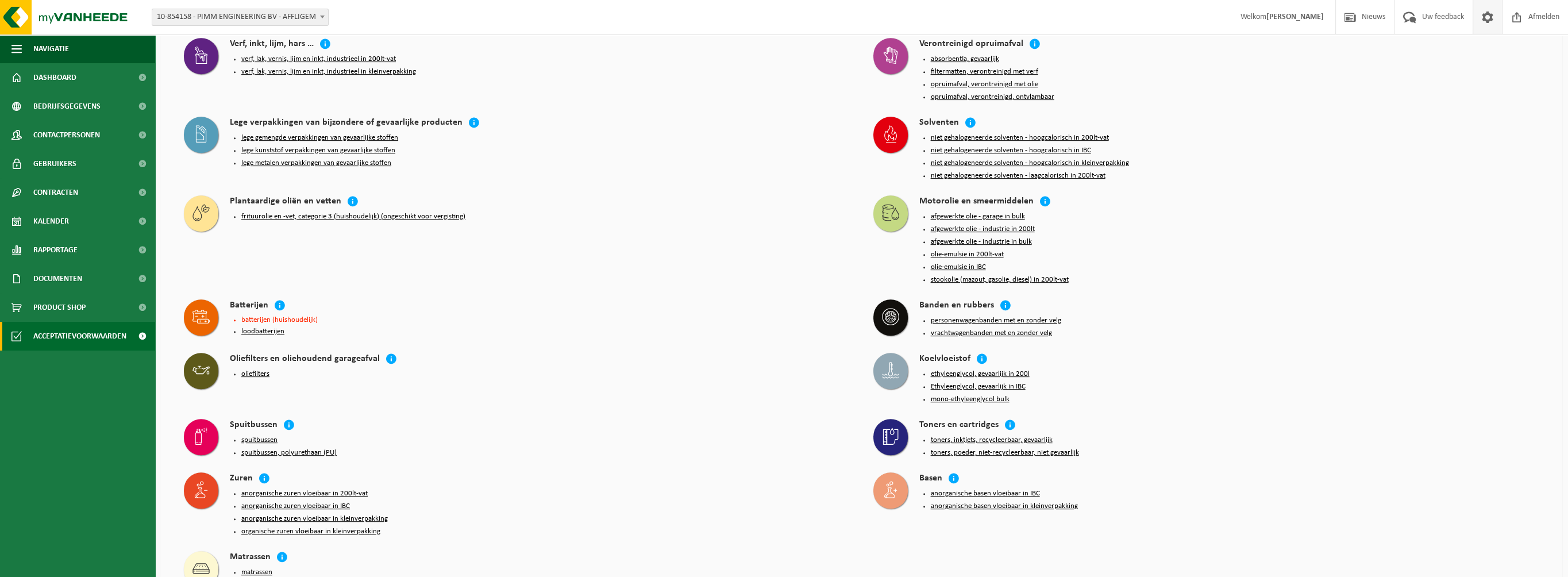
click at [1492, 21] on span at bounding box center [1487, 17] width 17 height 34
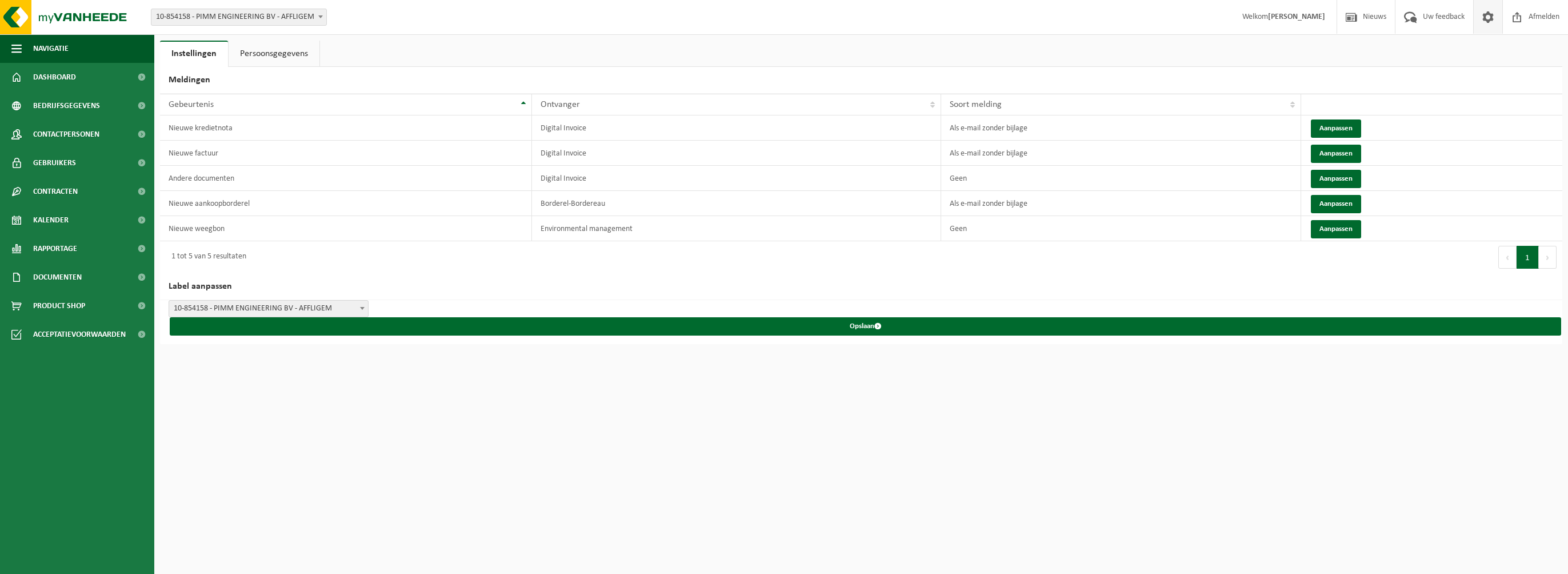
click at [1485, 21] on span at bounding box center [1488, 16] width 17 height 33
click at [1020, 131] on td "Als e-mail zonder bijlage" at bounding box center [1121, 128] width 360 height 25
click at [1340, 128] on button "Aanpassen" at bounding box center [1336, 128] width 51 height 18
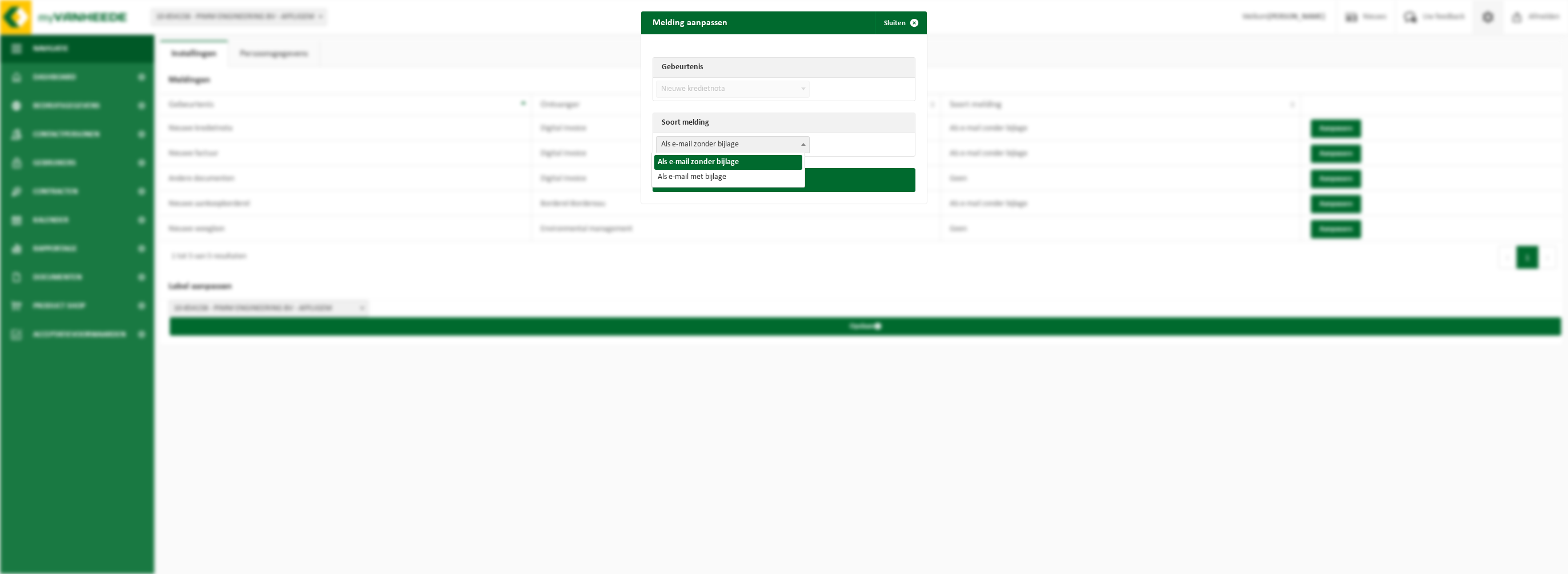
click at [775, 146] on span "Als e-mail zonder bijlage" at bounding box center [733, 144] width 153 height 16
click at [1105, 52] on div "Melding aanpassen Sluiten Gebeurtenis Nieuwe factuur Nieuwe kredietnota Andere …" at bounding box center [784, 287] width 1568 height 574
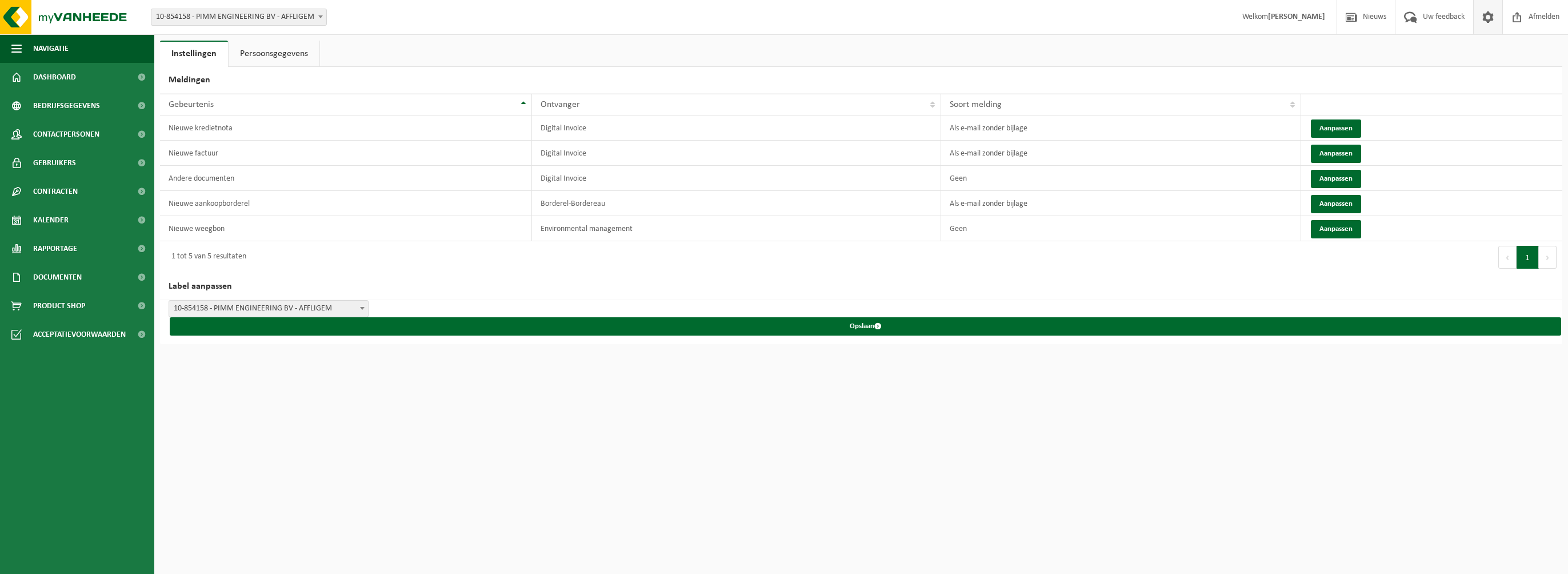
click at [265, 57] on link "Persoonsgegevens" at bounding box center [274, 54] width 91 height 26
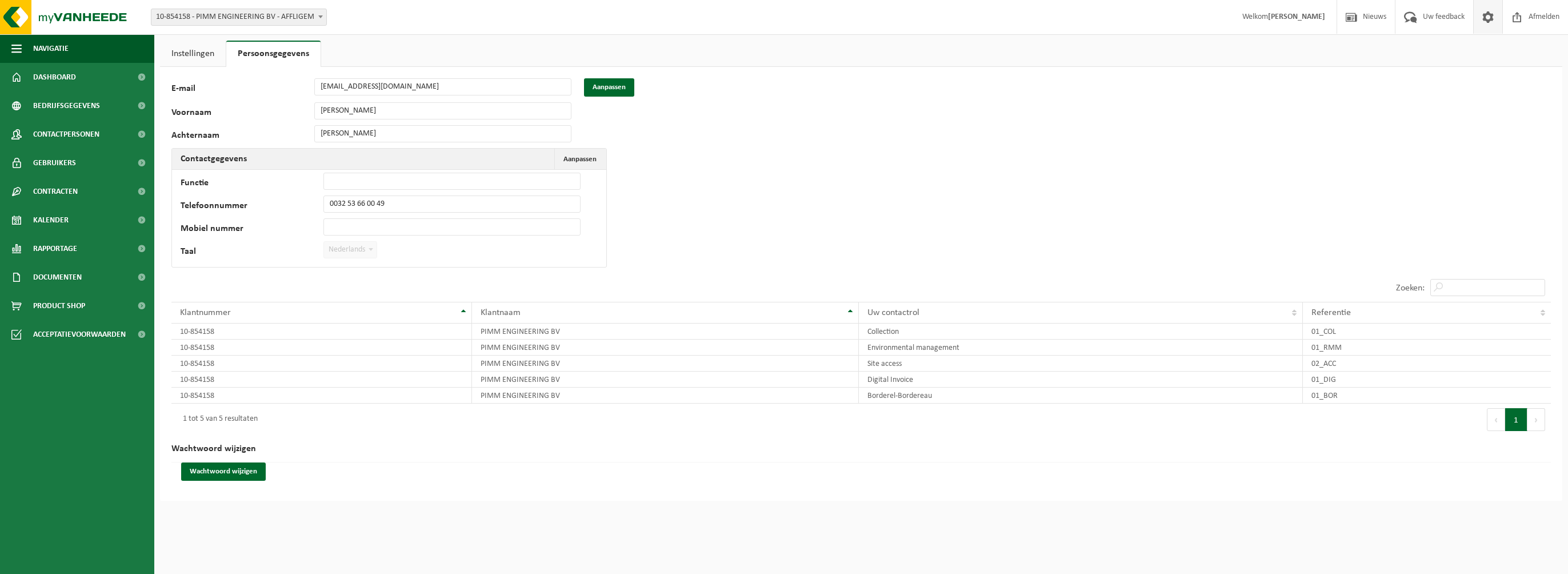
click at [201, 57] on link "Instellingen" at bounding box center [193, 54] width 66 height 26
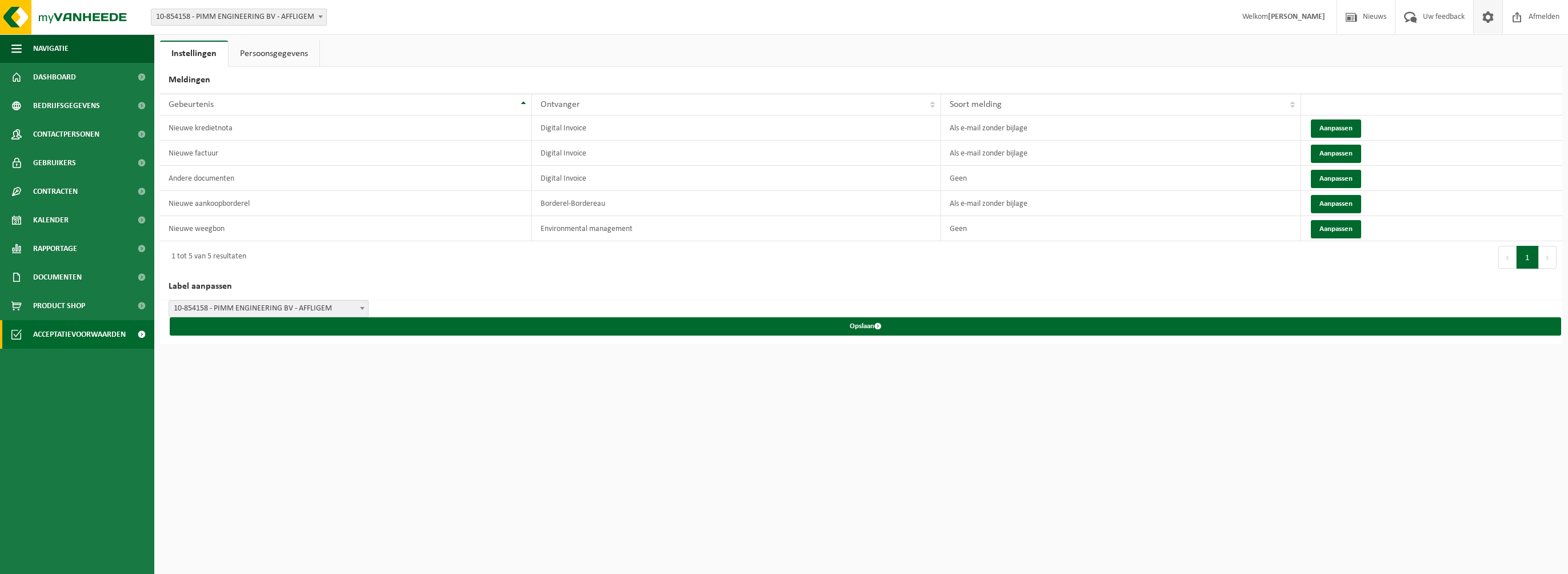
click at [61, 331] on span "Acceptatievoorwaarden" at bounding box center [79, 334] width 93 height 29
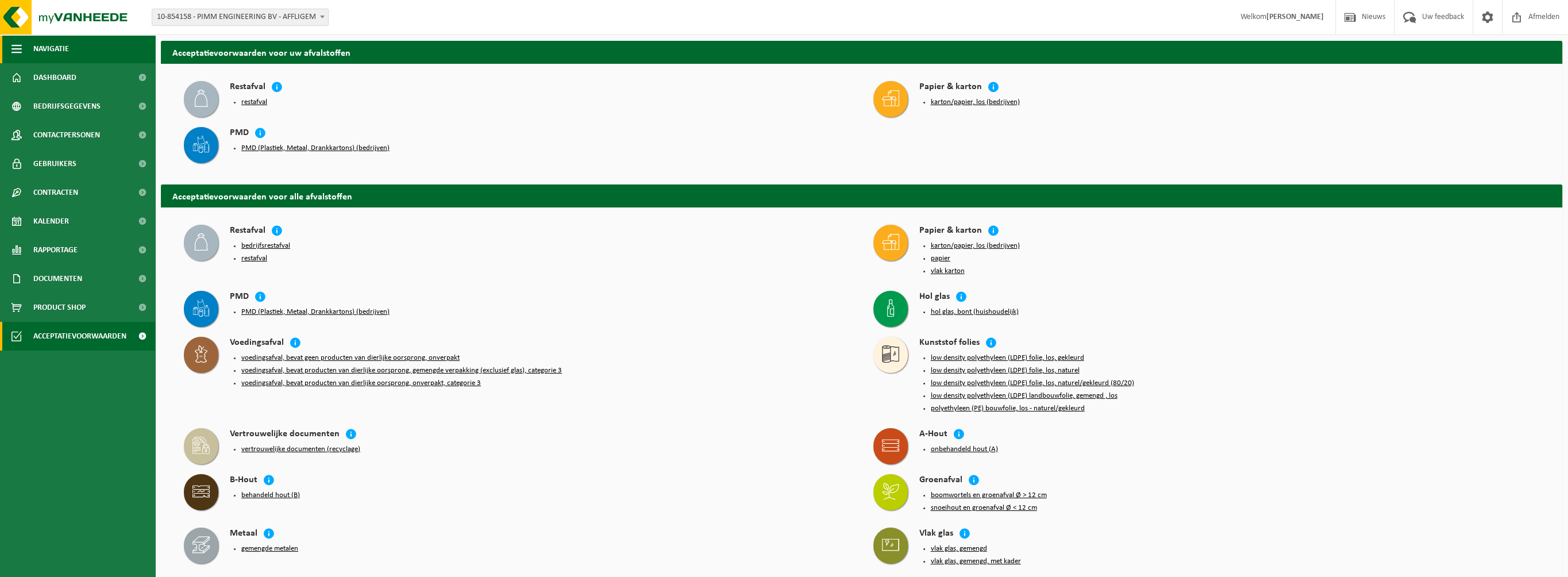
click at [16, 49] on span "button" at bounding box center [17, 48] width 10 height 29
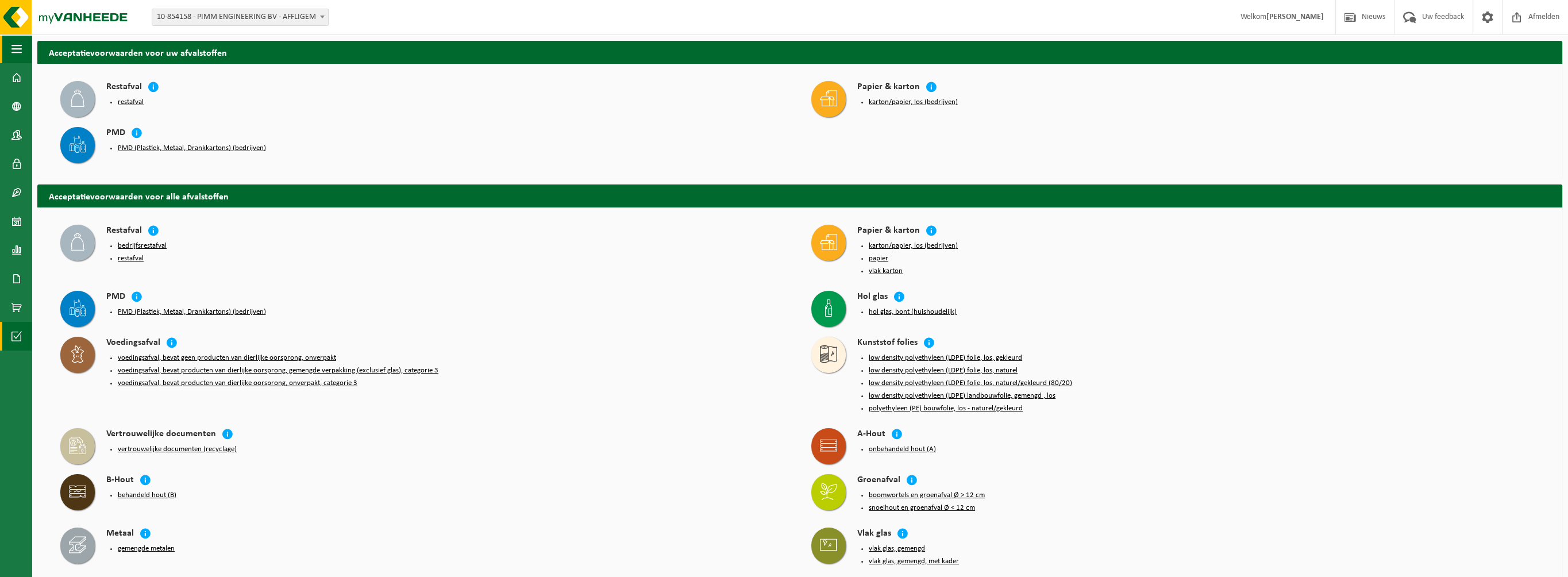
click at [16, 49] on span "button" at bounding box center [17, 48] width 10 height 29
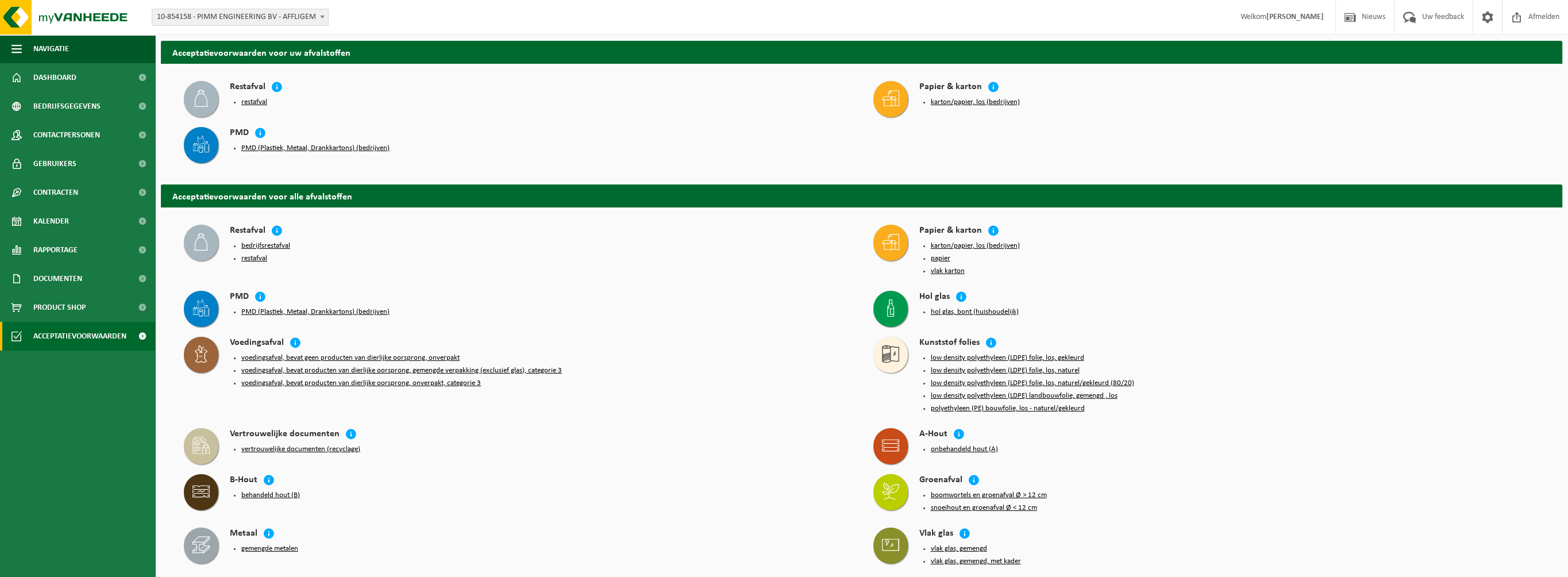
click at [572, 251] on ul "bedrijfsrestafval restafval" at bounding box center [545, 252] width 609 height 22
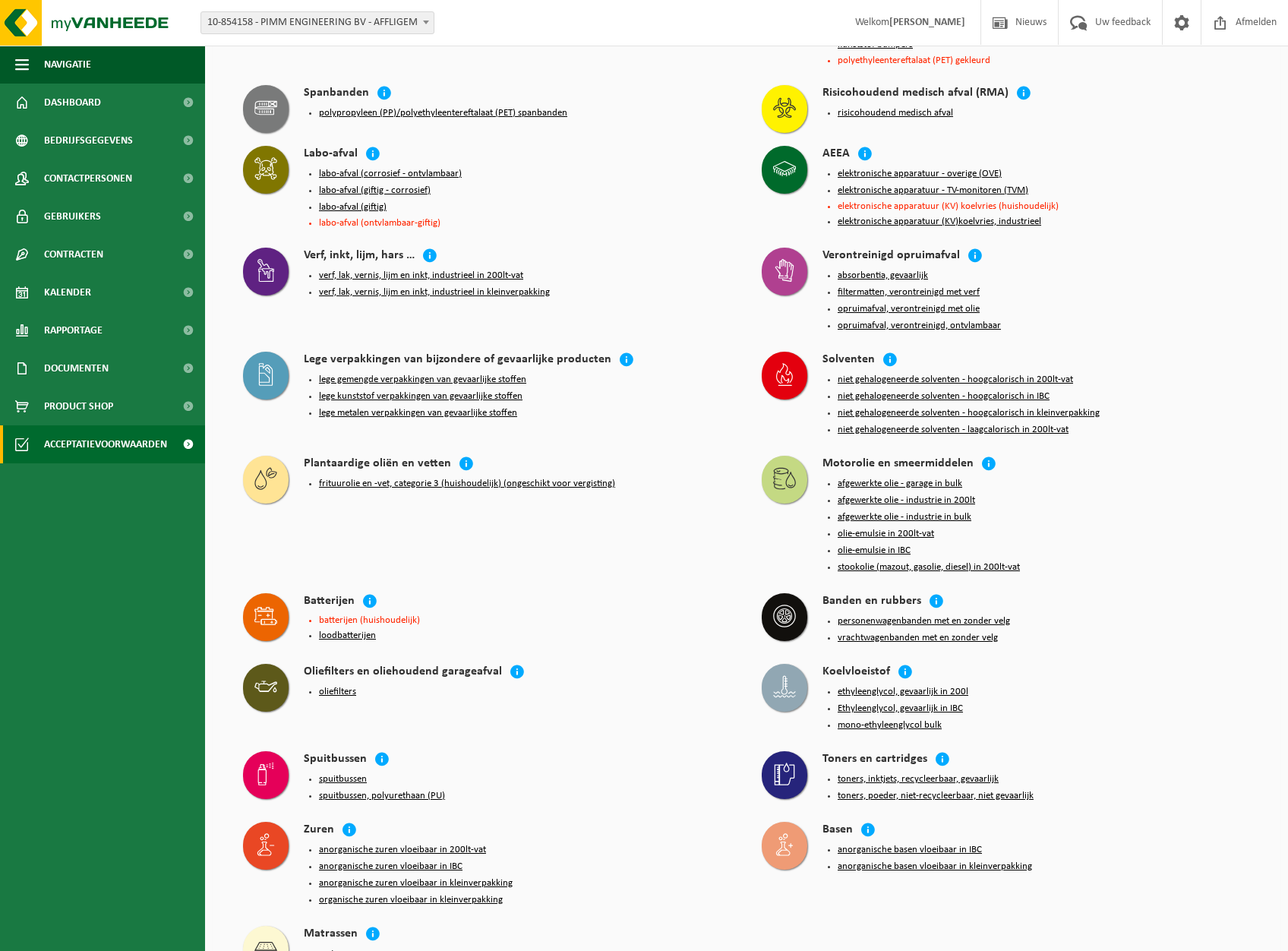
scroll to position [1058, 0]
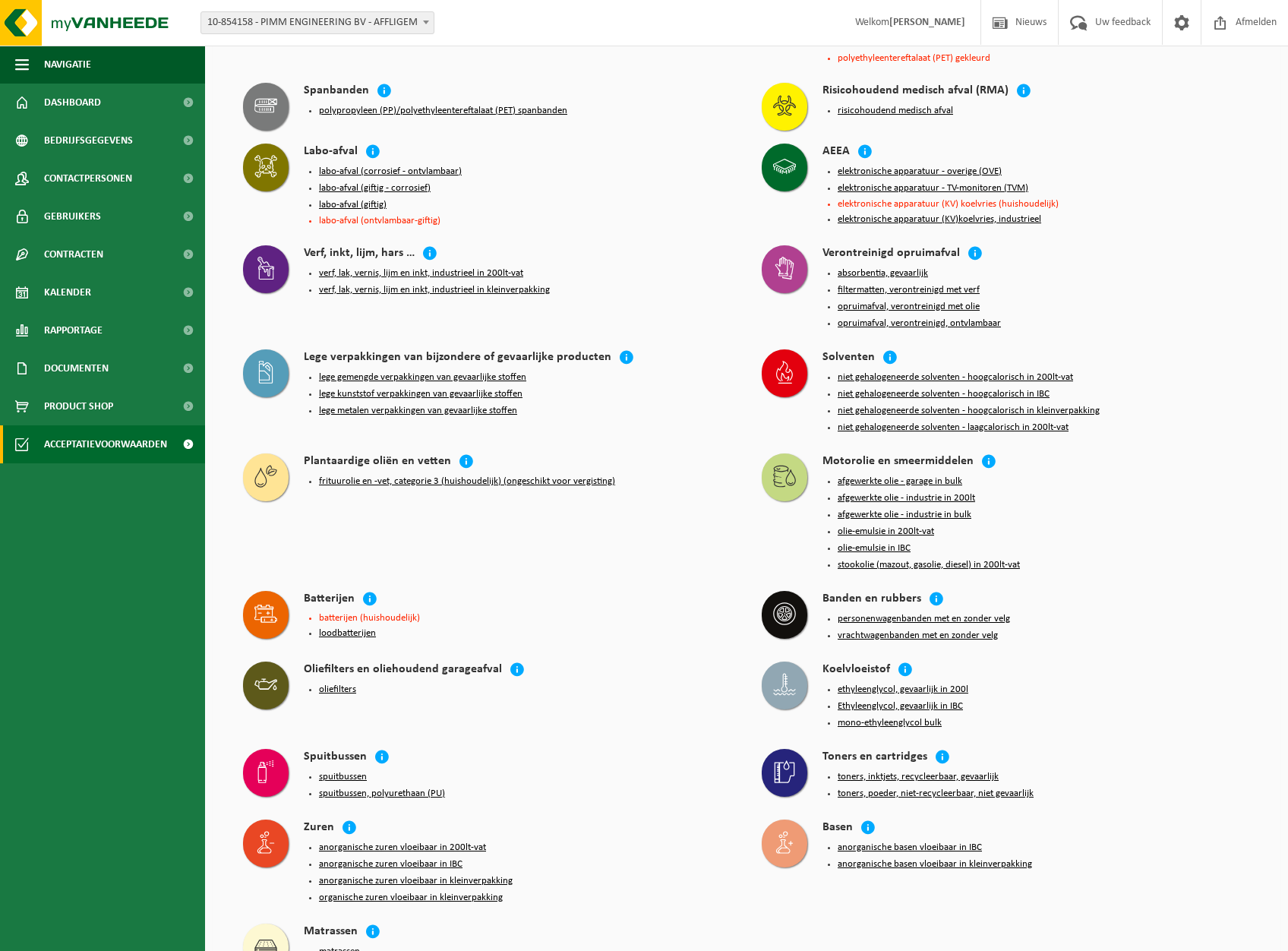
click at [553, 245] on div "Verf, inkt, lijm, hars …" at bounding box center [518, 254] width 428 height 18
click at [627, 208] on div "Labo-afval labo-afval (corrosief - ontvlambaar) labo-afval (giftig - corrosief)…" at bounding box center [487, 187] width 503 height 102
drag, startPoint x: 627, startPoint y: 208, endPoint x: 541, endPoint y: 155, distance: 101.0
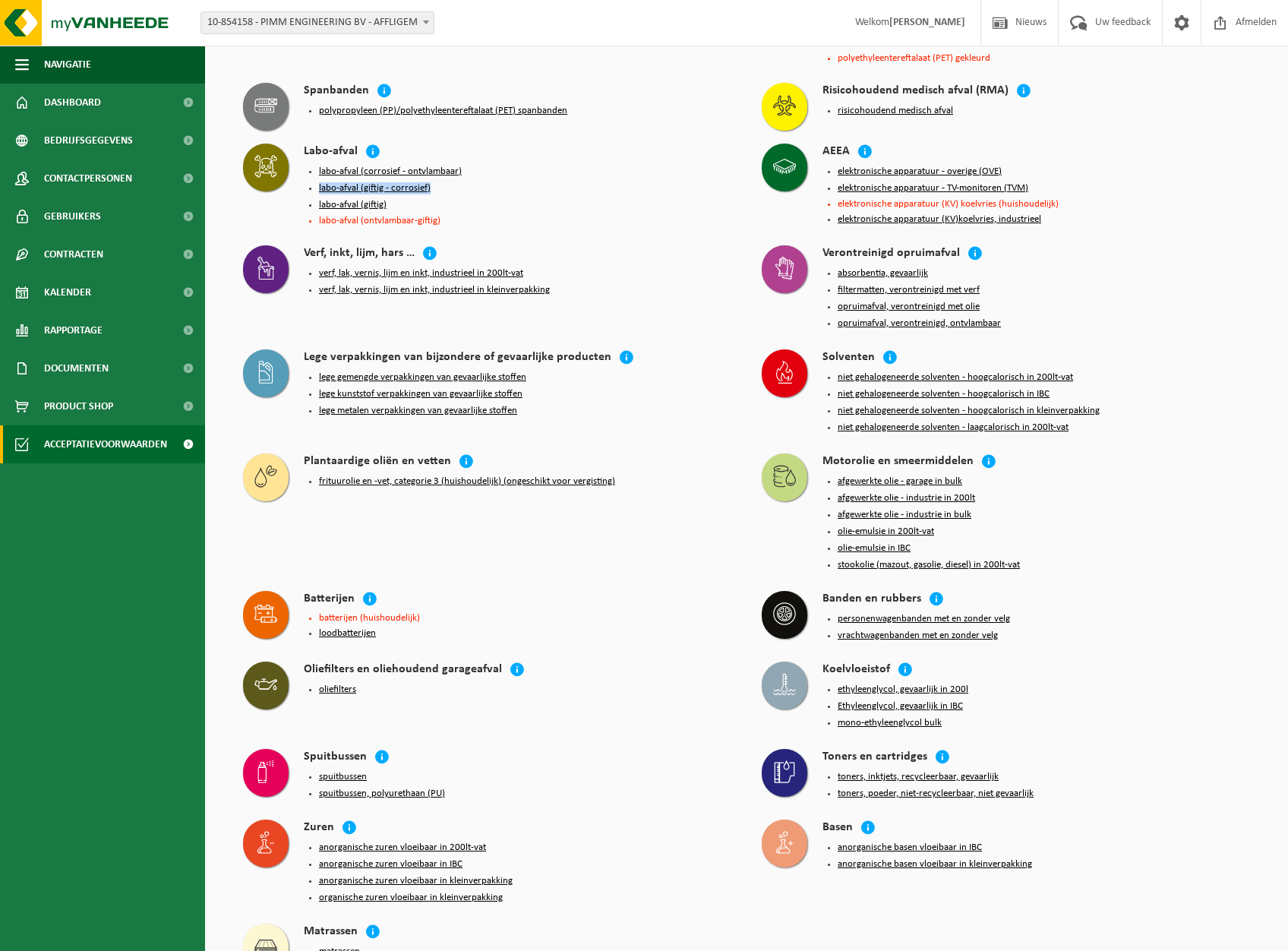
click at [541, 166] on ul "labo-afval (corrosief - ontvlambaar) labo-afval (giftig - corrosief) labo-afval…" at bounding box center [525, 196] width 413 height 60
click at [16, 67] on span "button" at bounding box center [22, 64] width 14 height 38
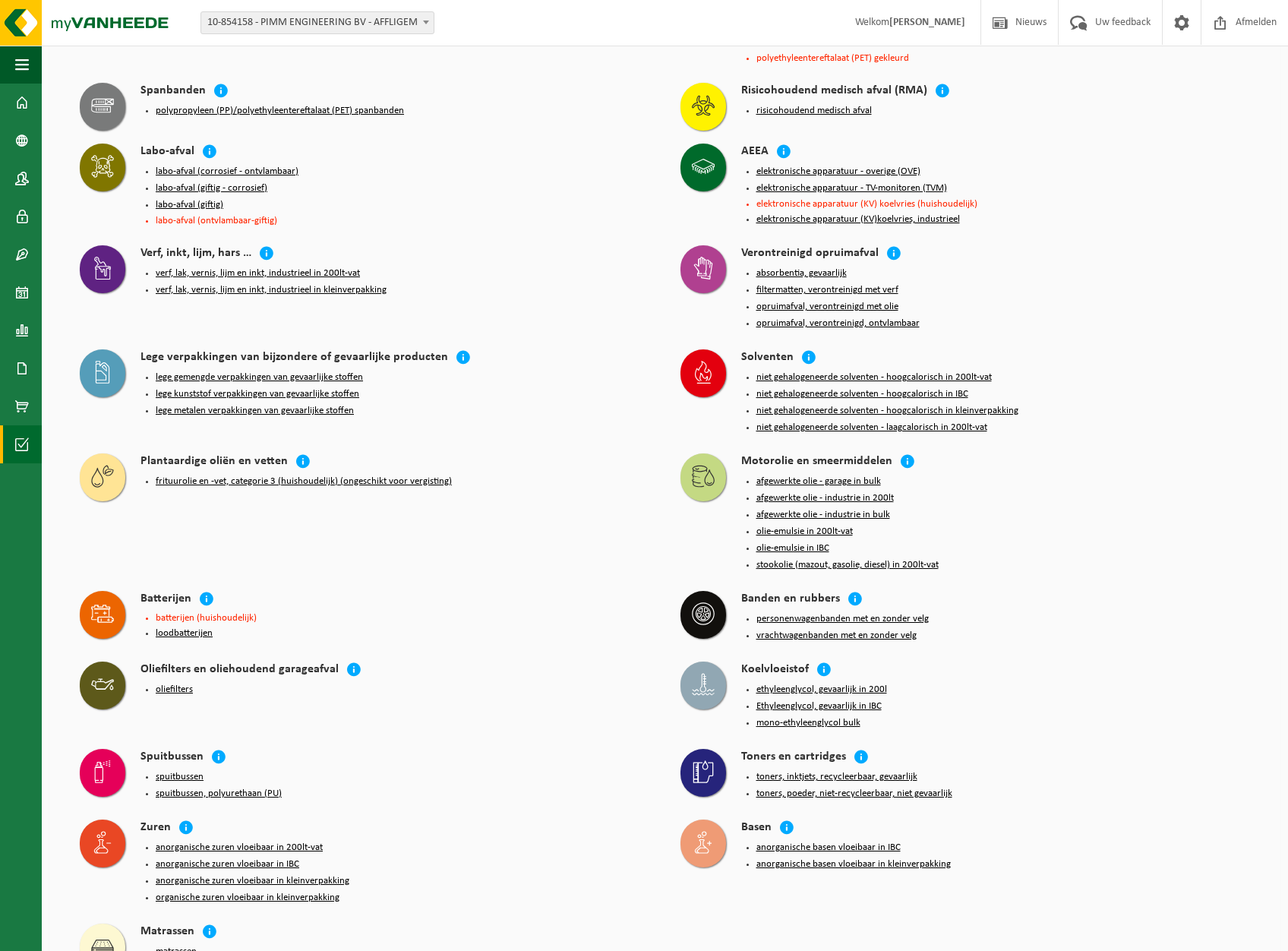
click at [446, 199] on li "labo-afval (giftig)" at bounding box center [402, 205] width 494 height 12
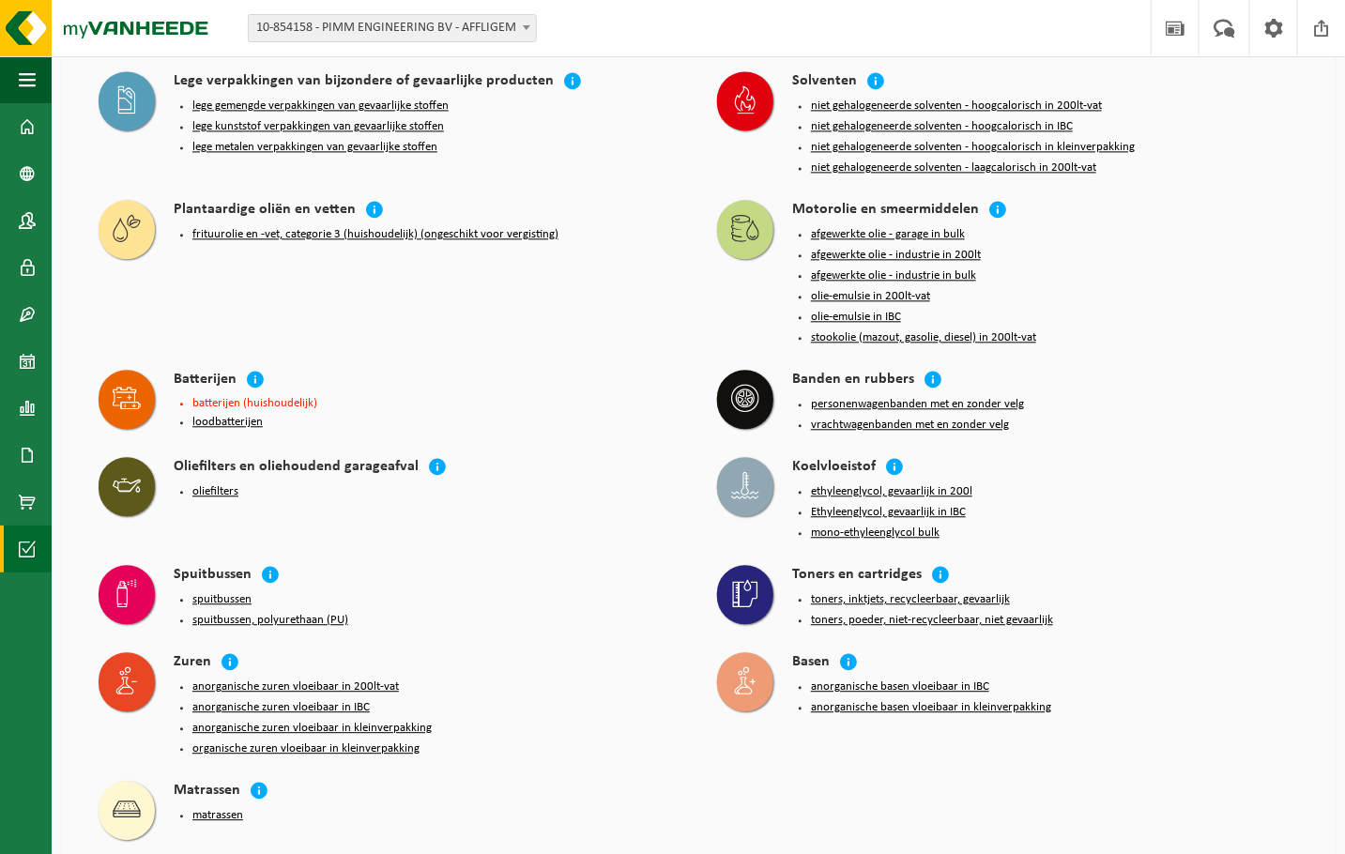
scroll to position [1672, 0]
